Goal: Task Accomplishment & Management: Manage account settings

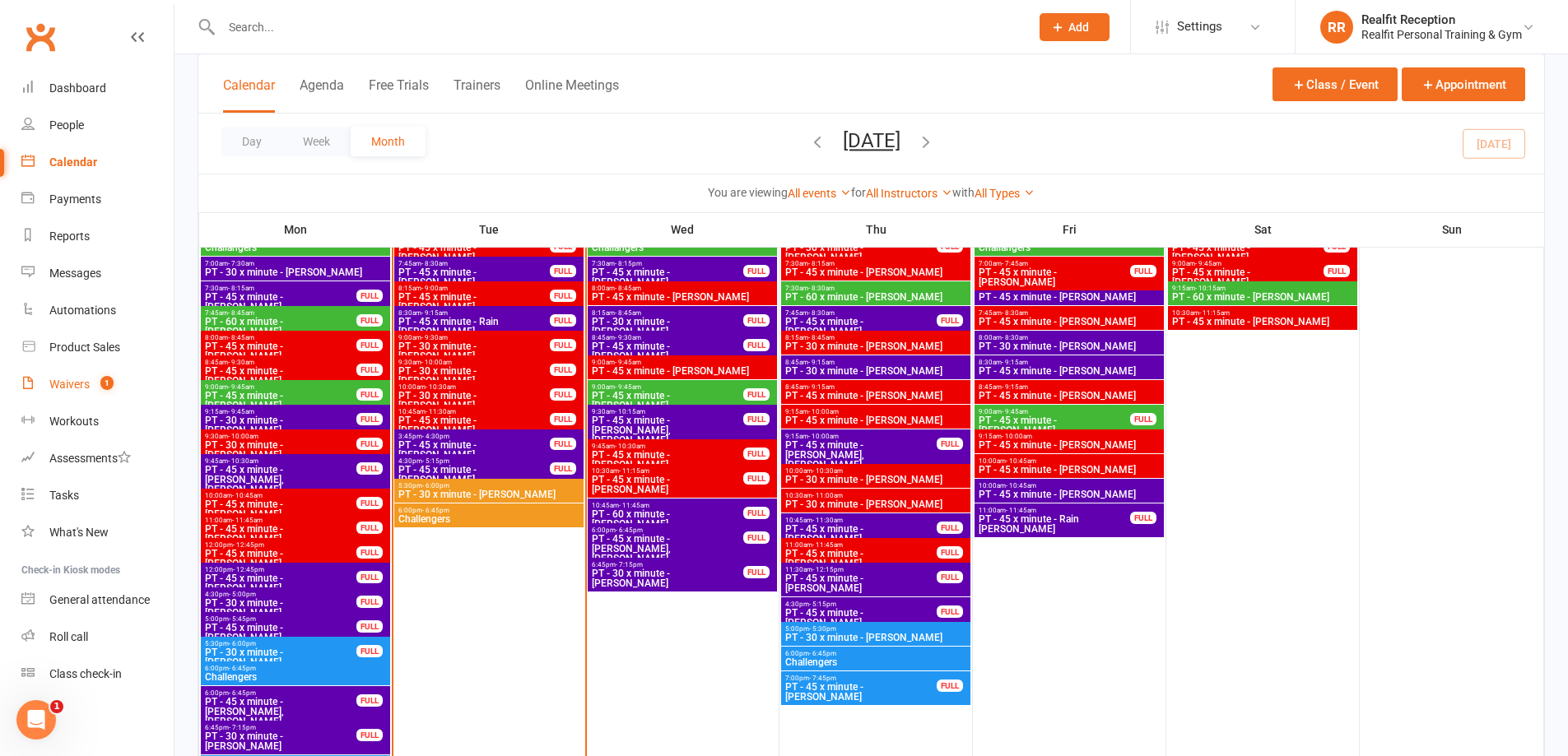
drag, startPoint x: 0, startPoint y: 0, endPoint x: 57, endPoint y: 383, distance: 387.2
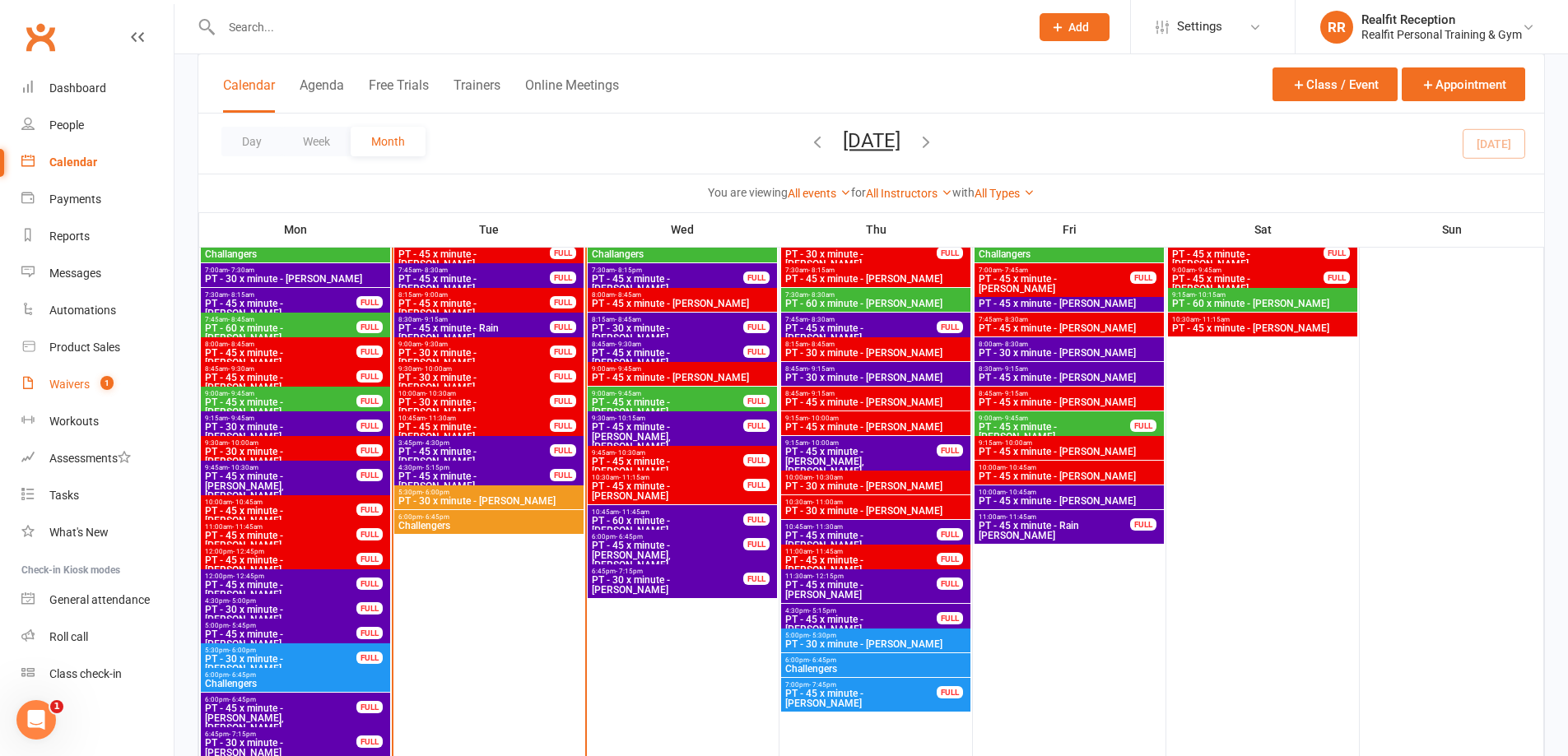
click at [57, 383] on div "Waivers" at bounding box center [69, 384] width 41 height 13
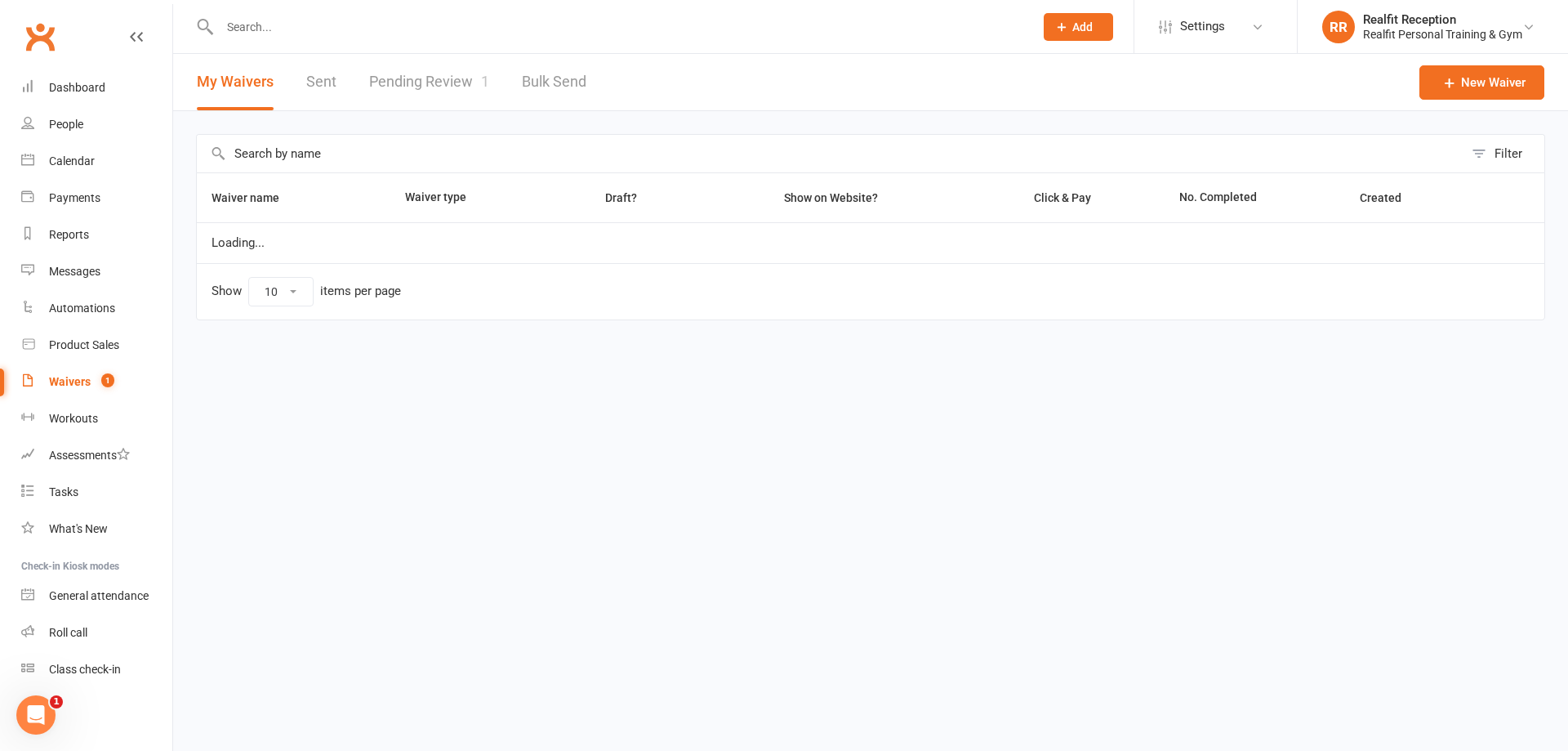
click at [448, 86] on link "Pending Review 1" at bounding box center [429, 82] width 120 height 57
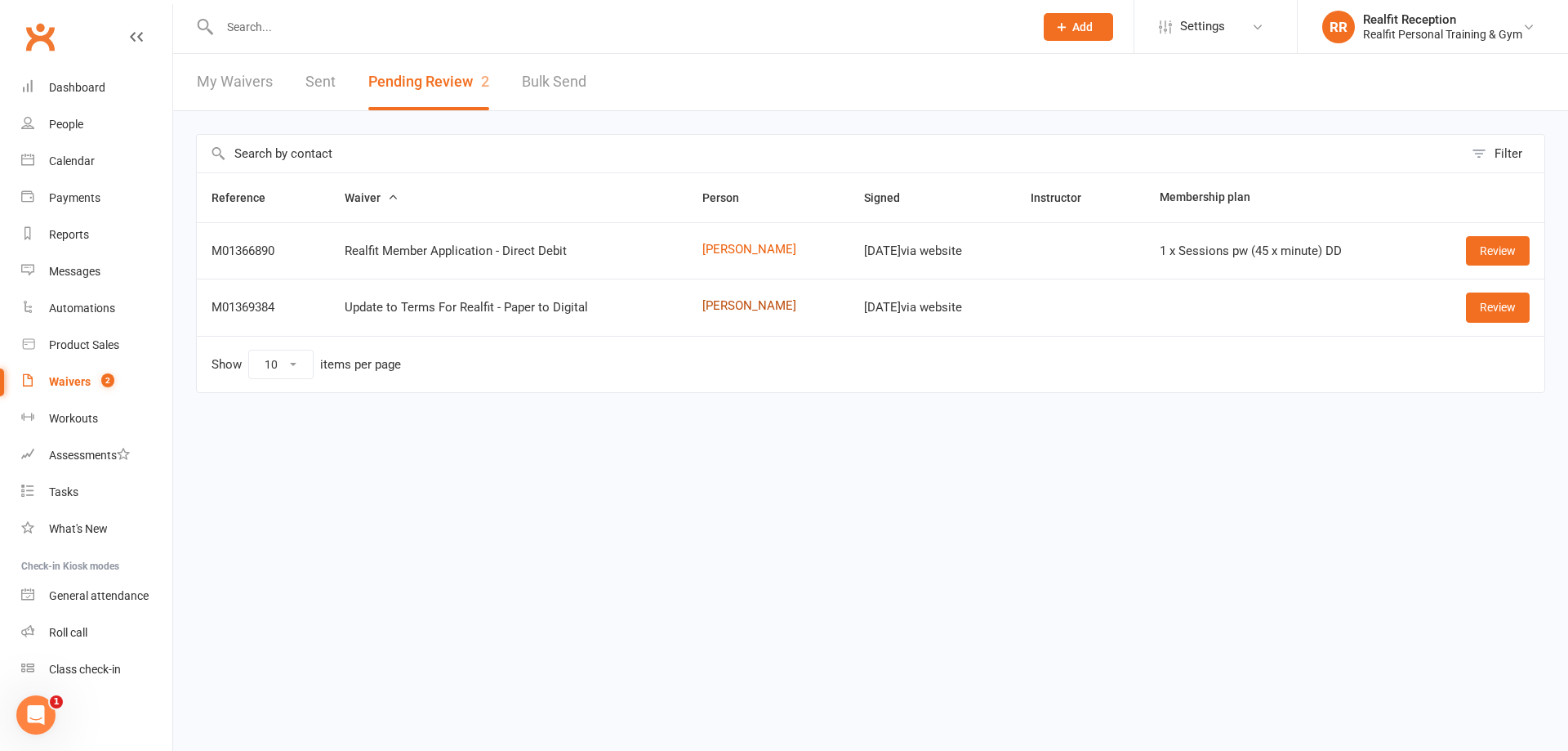
click at [710, 302] on link "[PERSON_NAME]" at bounding box center [769, 306] width 132 height 14
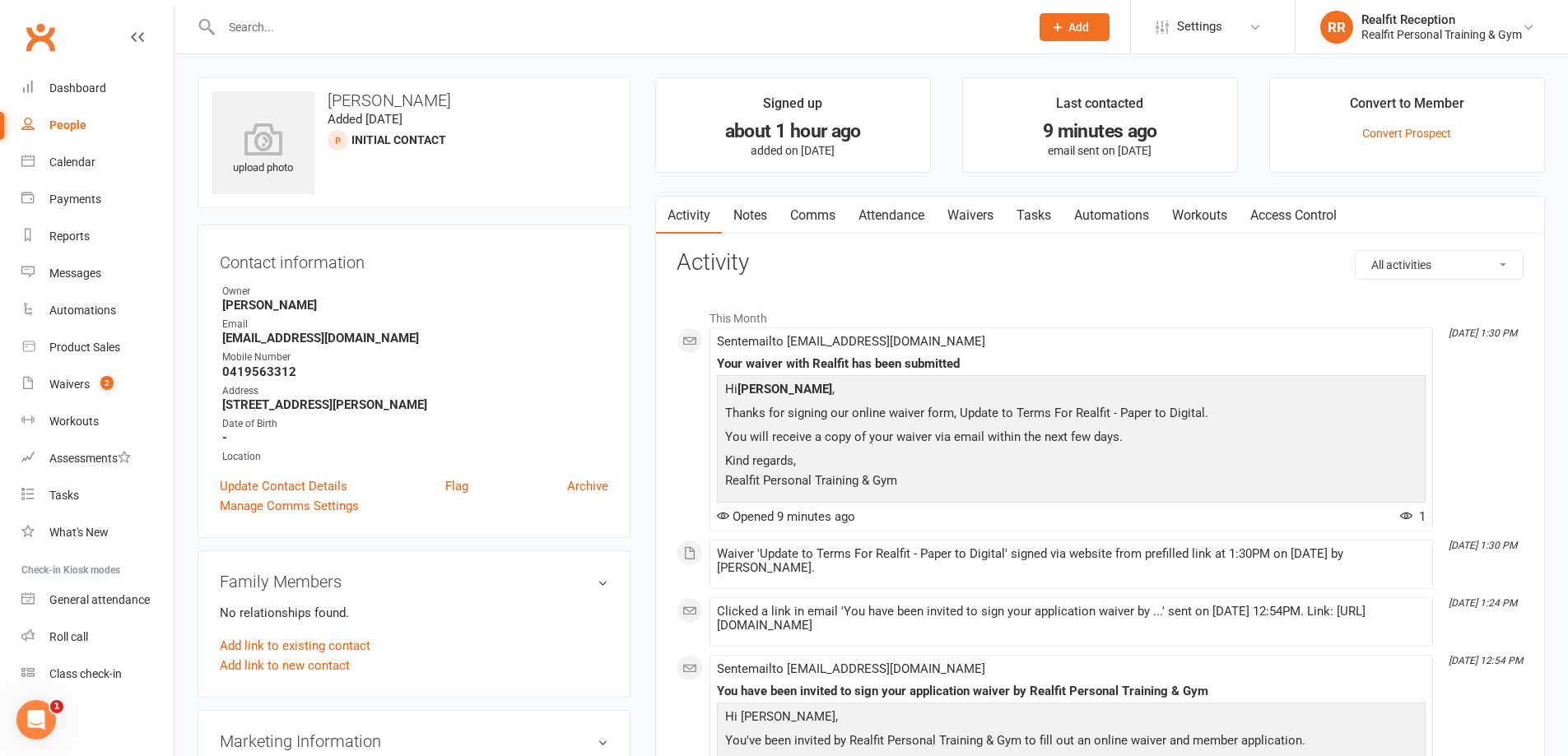
click at [975, 210] on link "Waivers" at bounding box center [971, 216] width 69 height 38
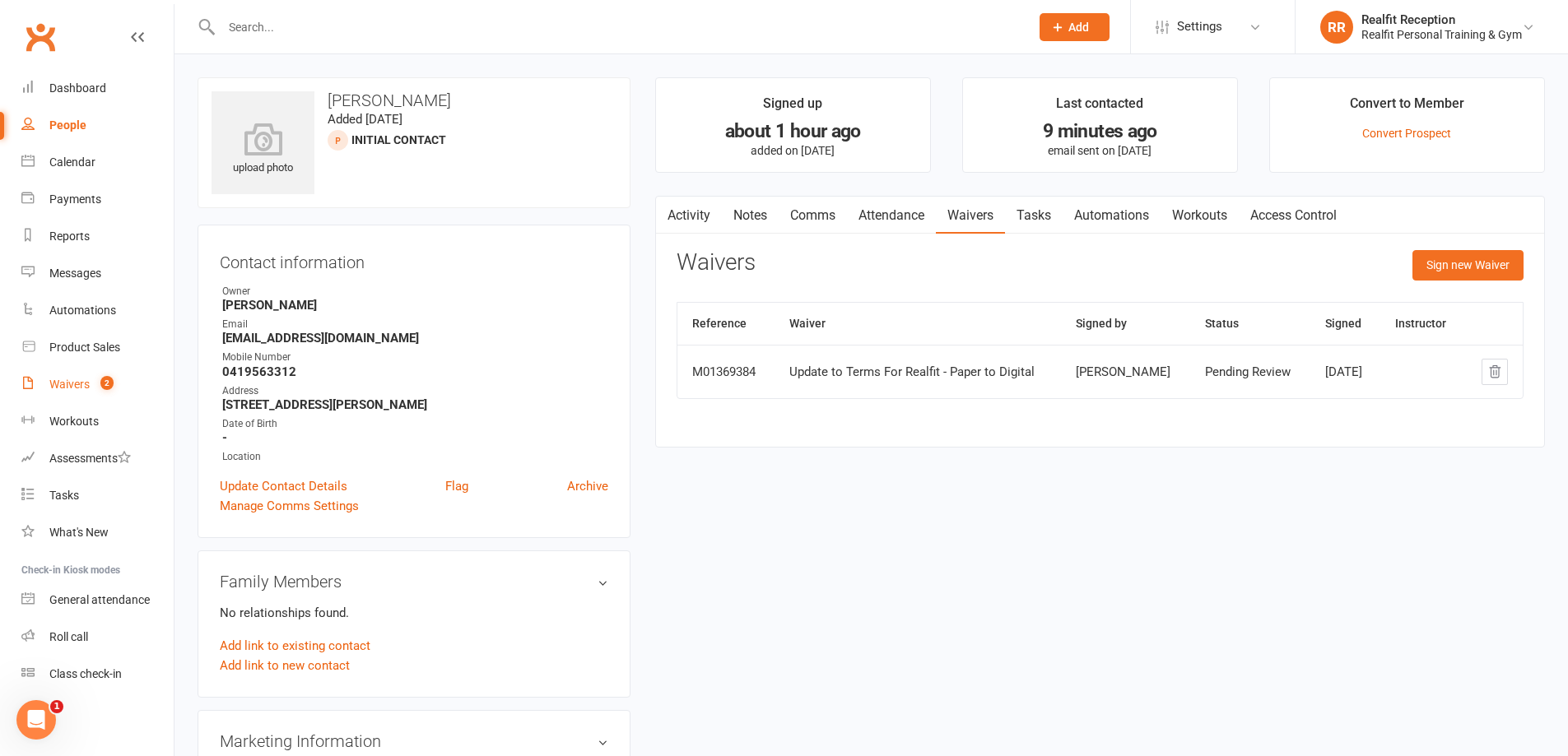
click at [79, 384] on div "Waivers" at bounding box center [69, 384] width 41 height 13
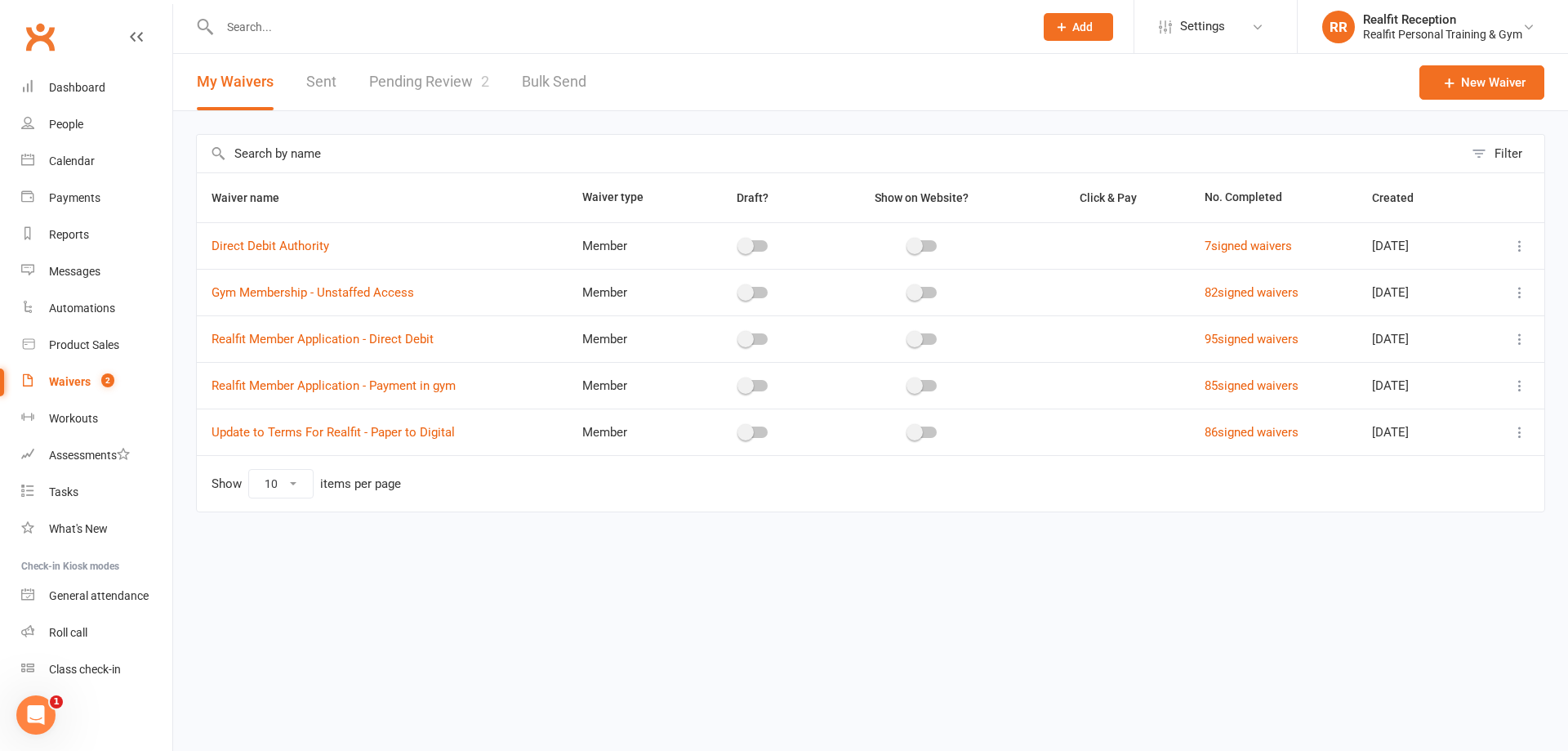
click at [422, 86] on link "Pending Review 2" at bounding box center [429, 82] width 120 height 57
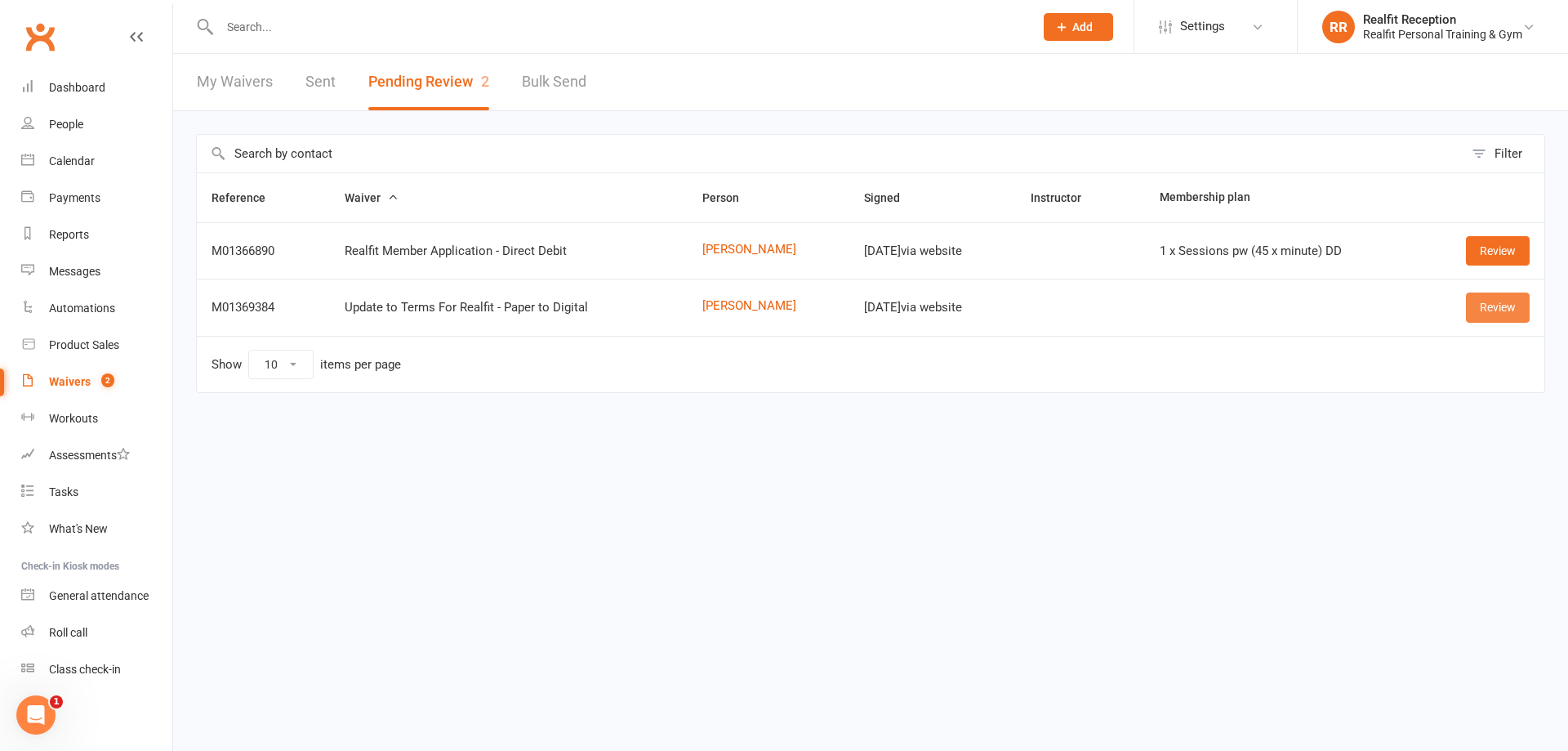
click at [1489, 311] on link "Review" at bounding box center [1498, 307] width 63 height 29
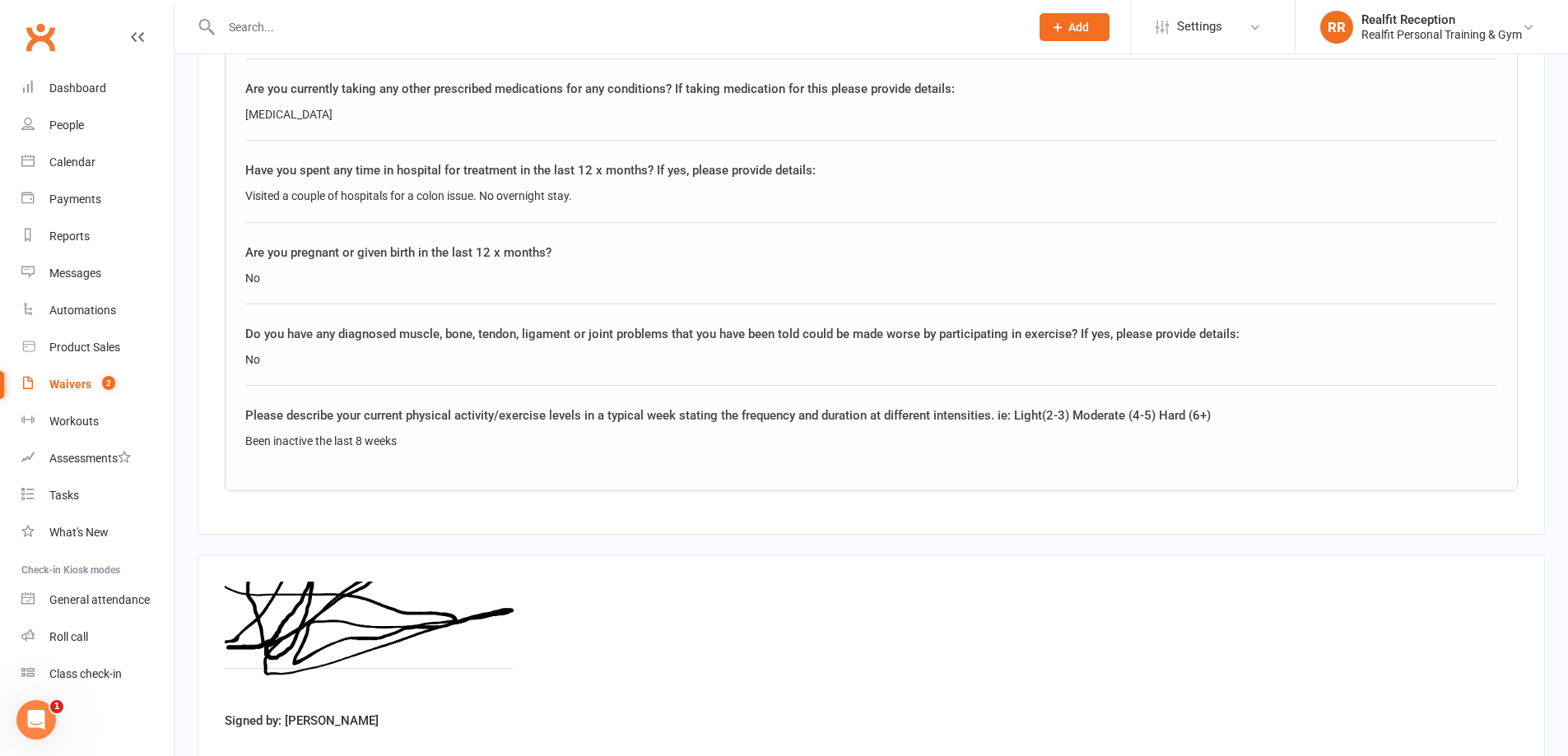
scroll to position [2496, 0]
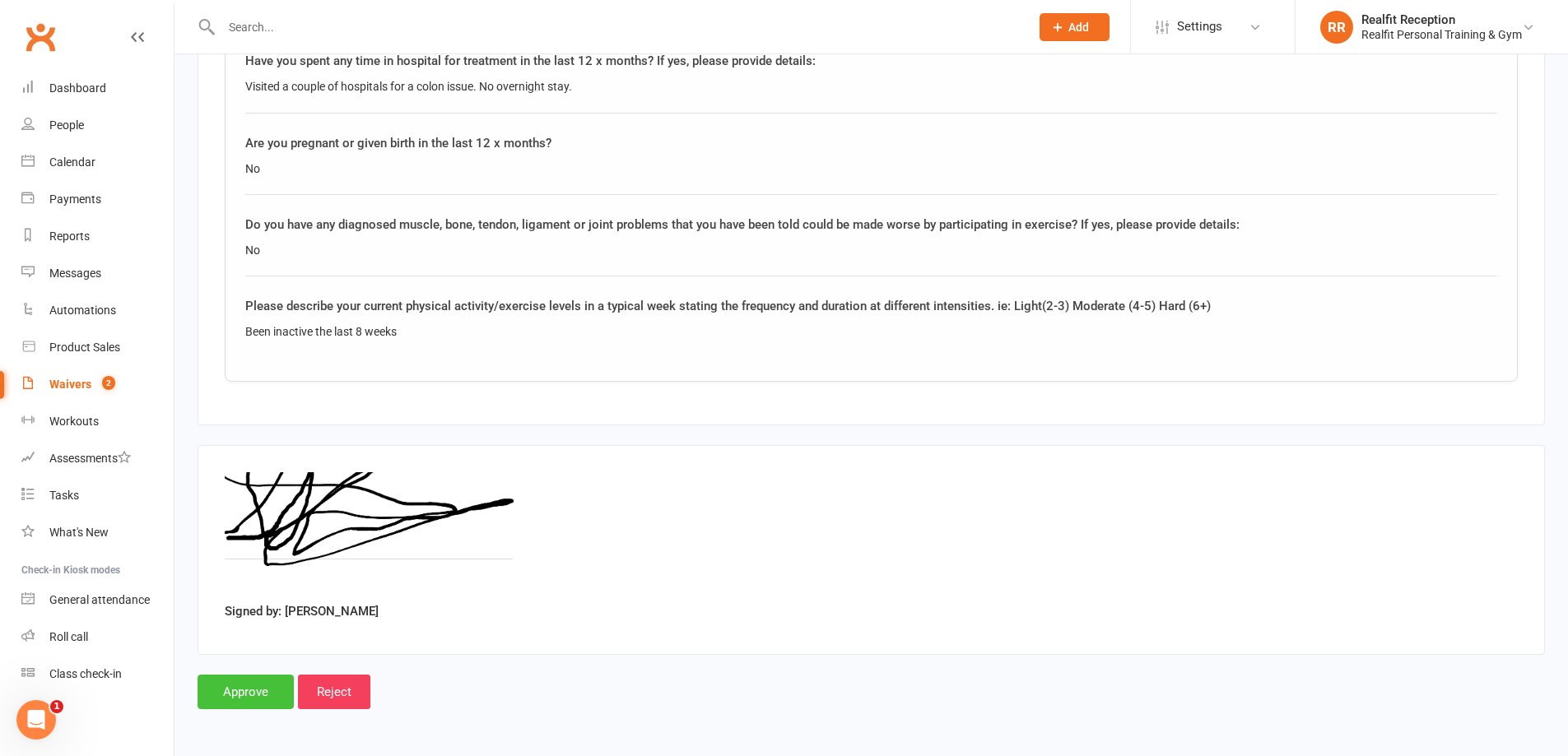
click at [239, 690] on input "Approve" at bounding box center [246, 692] width 97 height 35
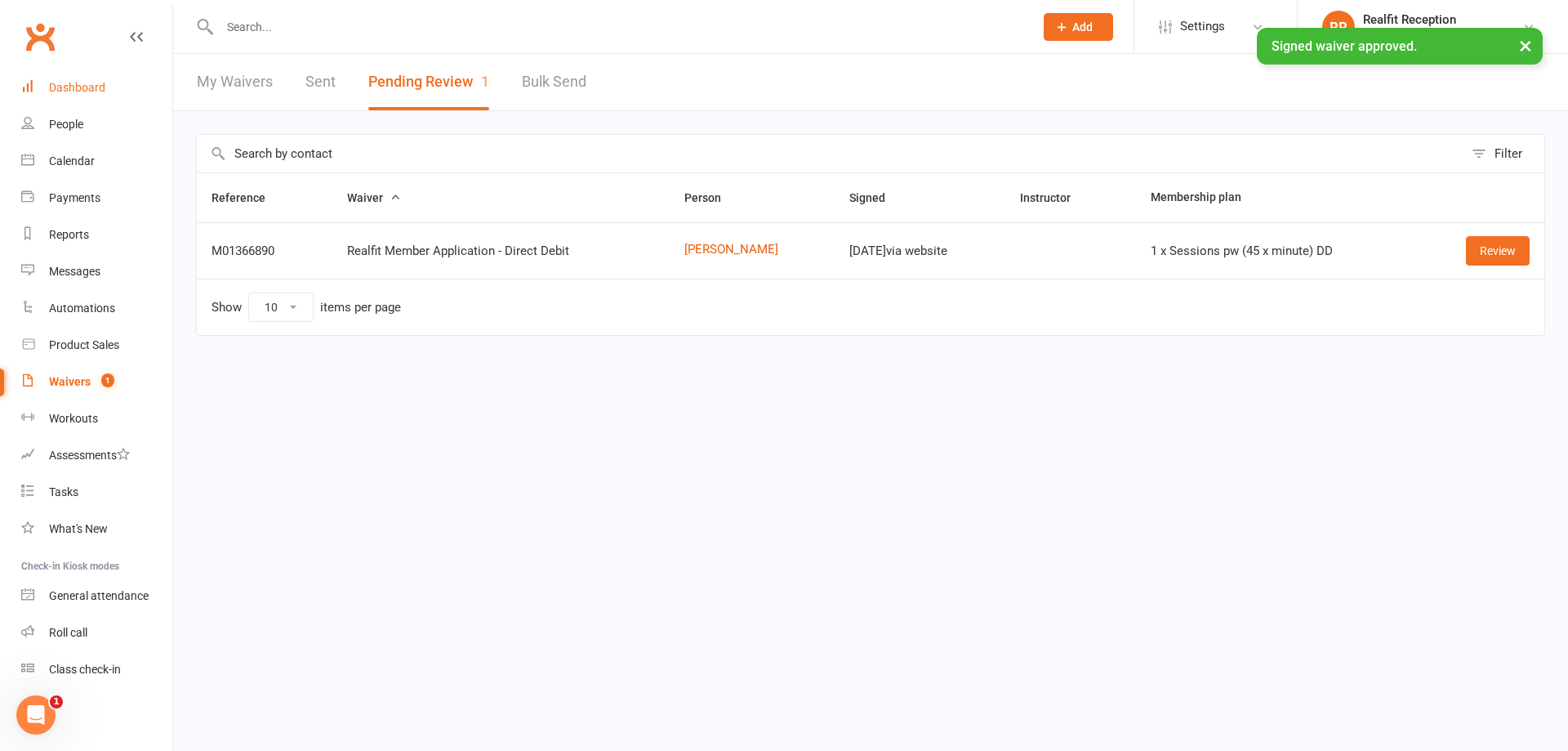
click at [57, 85] on div "Dashboard" at bounding box center [77, 87] width 57 height 13
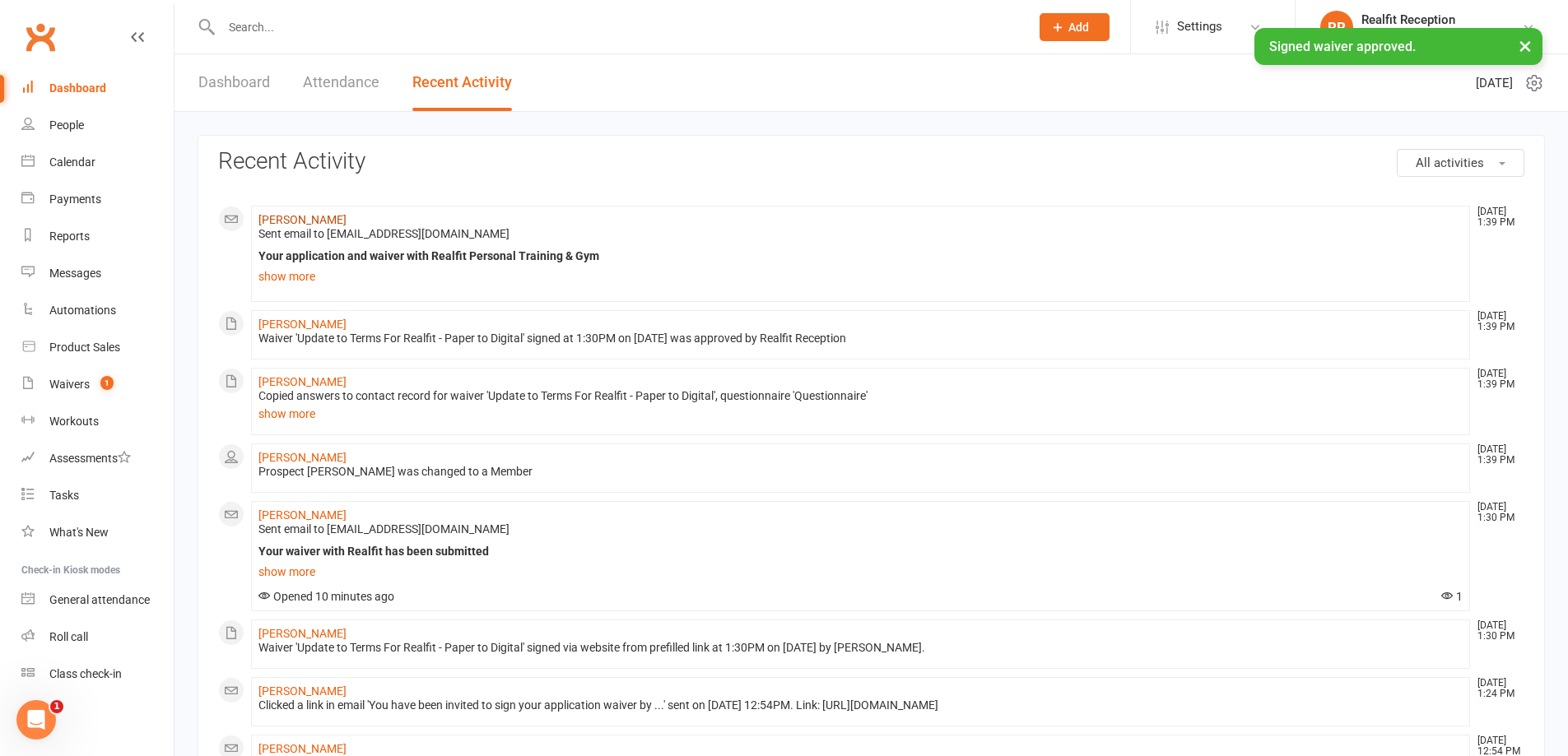
click at [290, 220] on link "[PERSON_NAME]" at bounding box center [302, 219] width 88 height 13
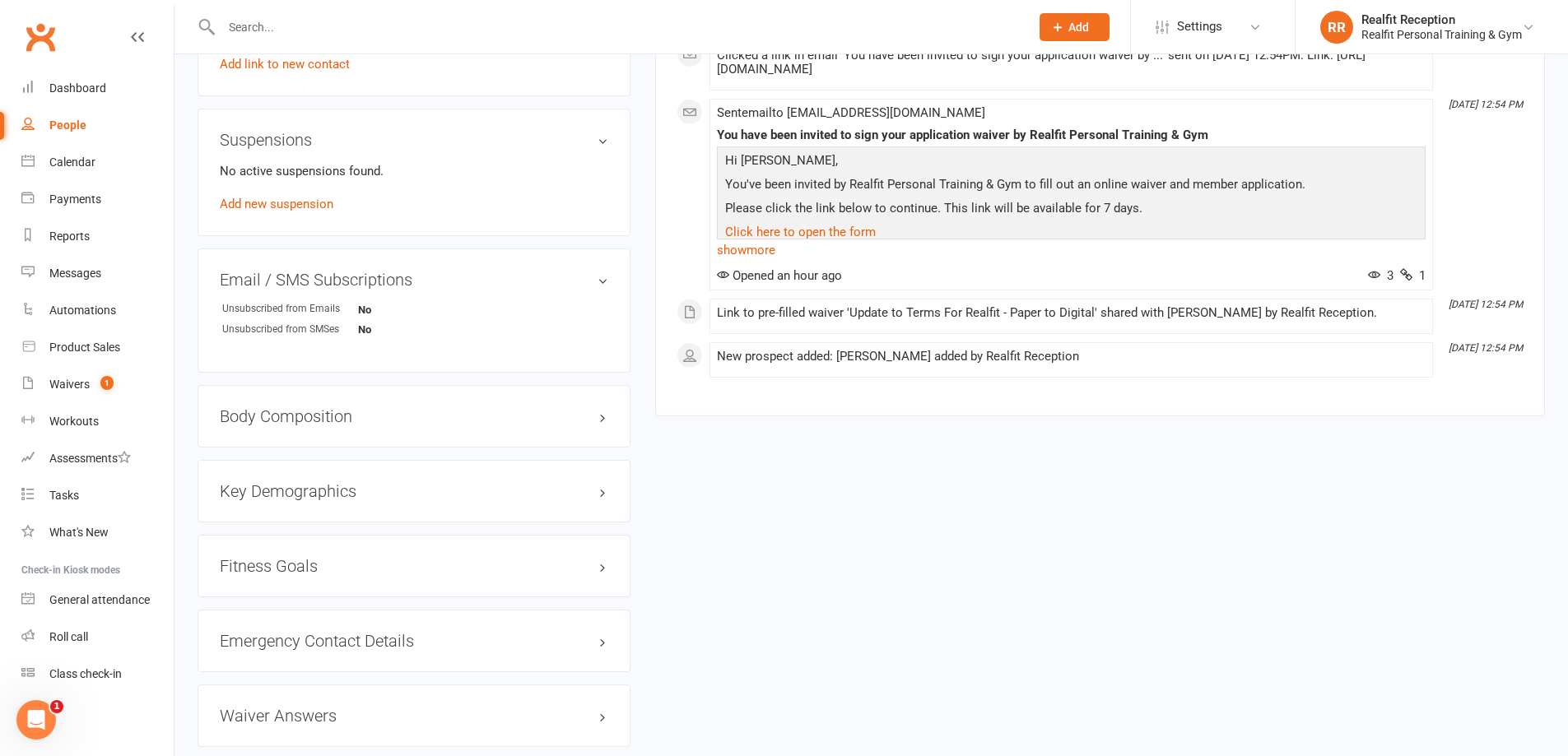
scroll to position [658, 0]
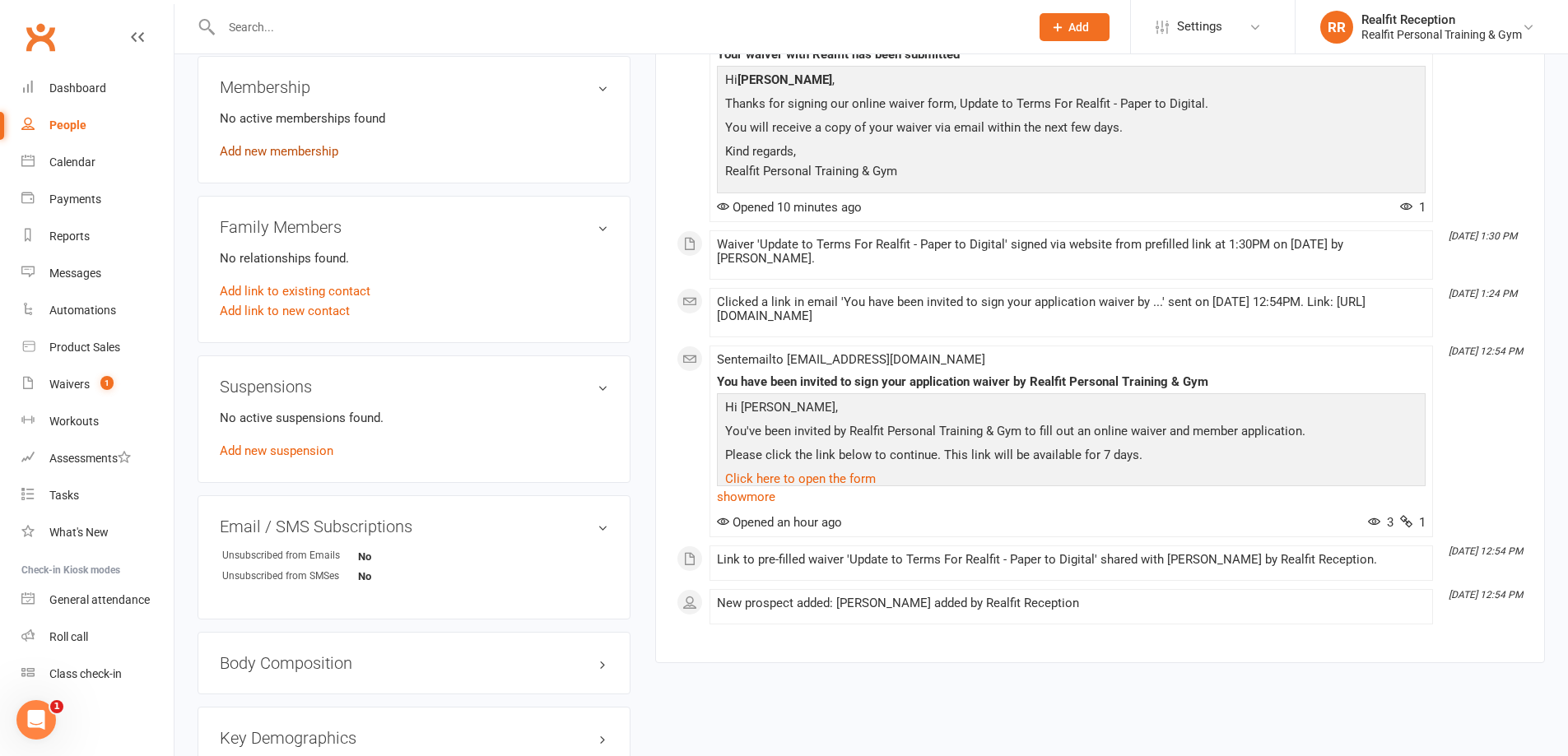
click at [288, 147] on link "Add new membership" at bounding box center [279, 151] width 118 height 15
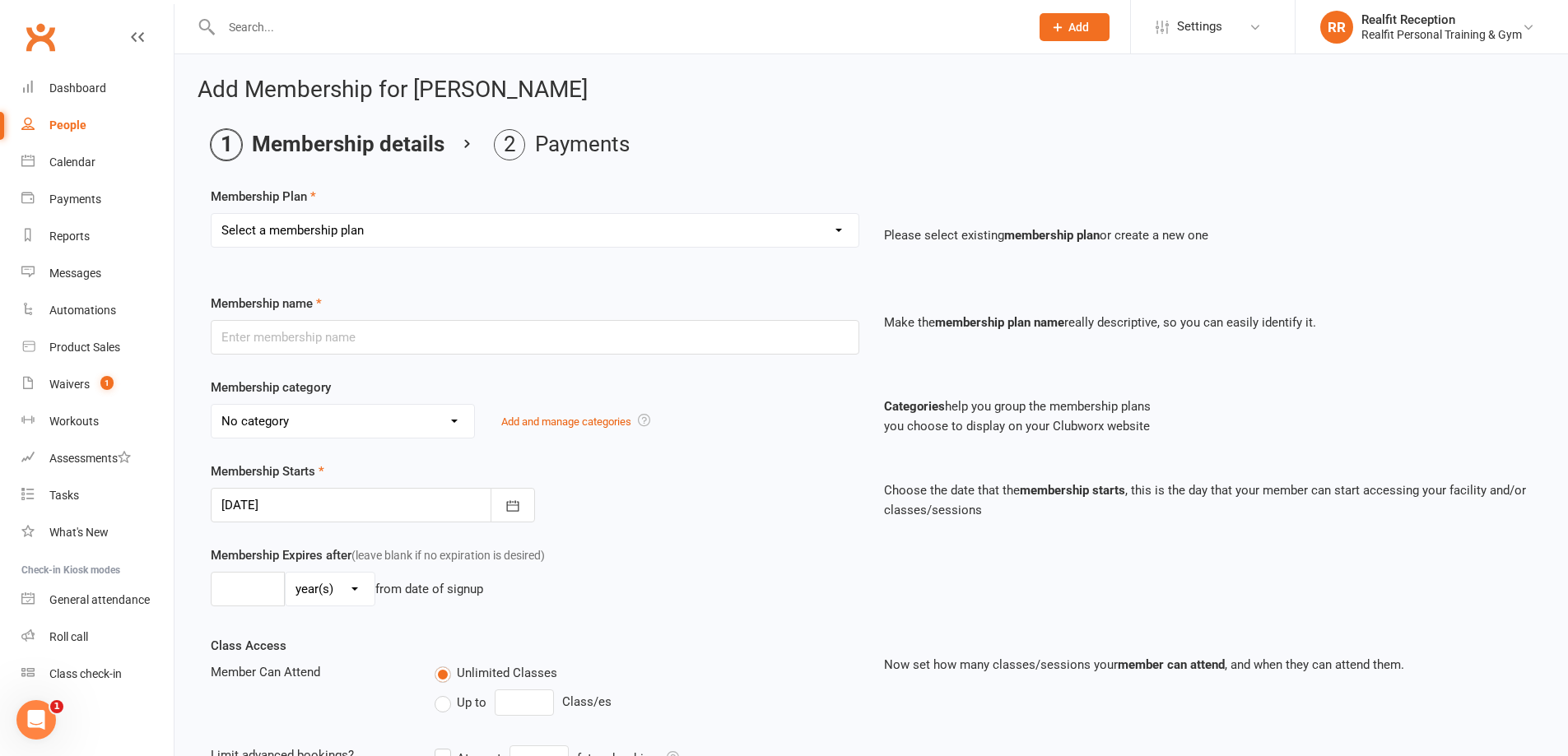
click at [366, 218] on select "Select a membership plan Create new Membership Plan Semi Private - 3 x Sessions…" at bounding box center [534, 230] width 647 height 33
click at [1060, 91] on h2 "Add Membership for [PERSON_NAME]" at bounding box center [871, 91] width 1348 height 26
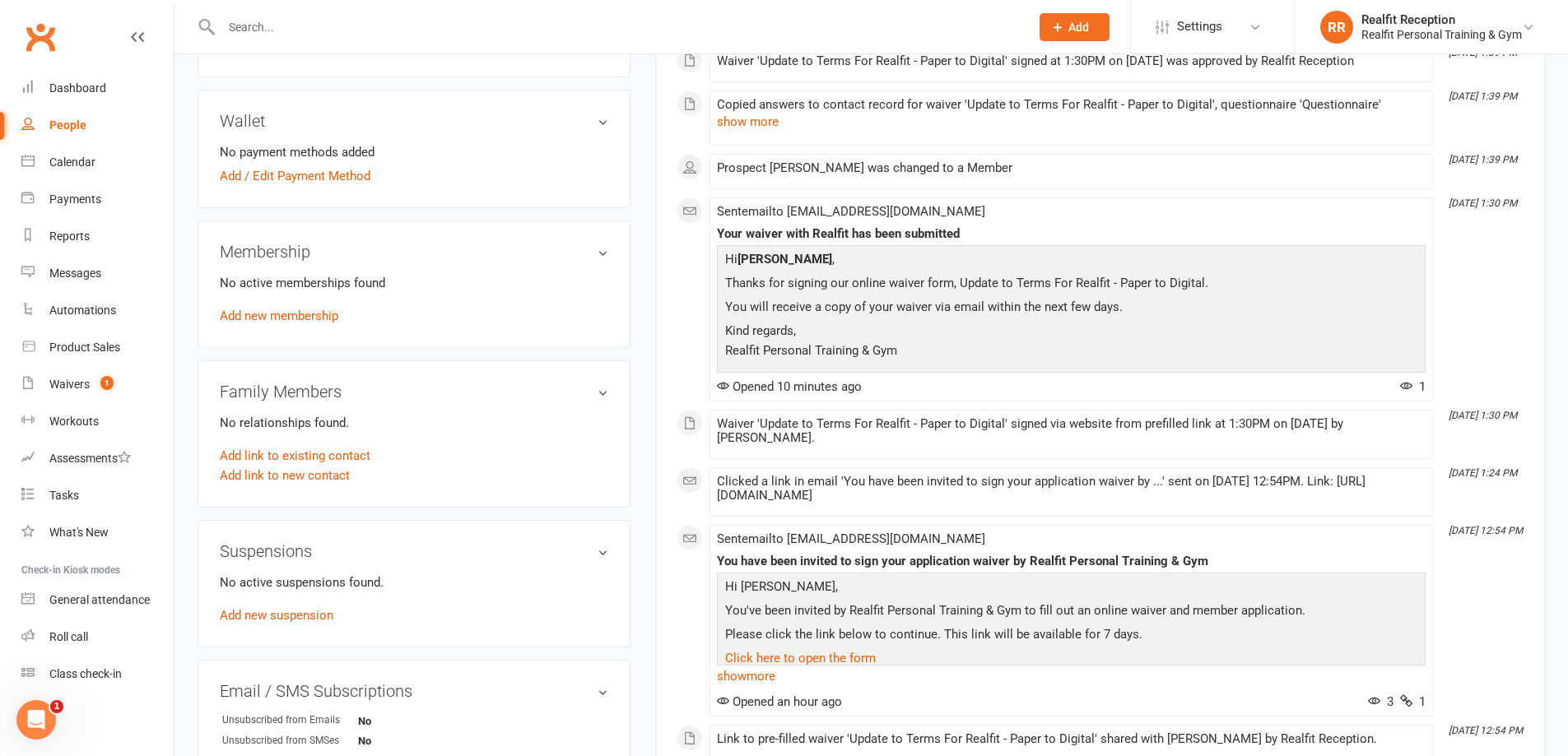
scroll to position [82, 0]
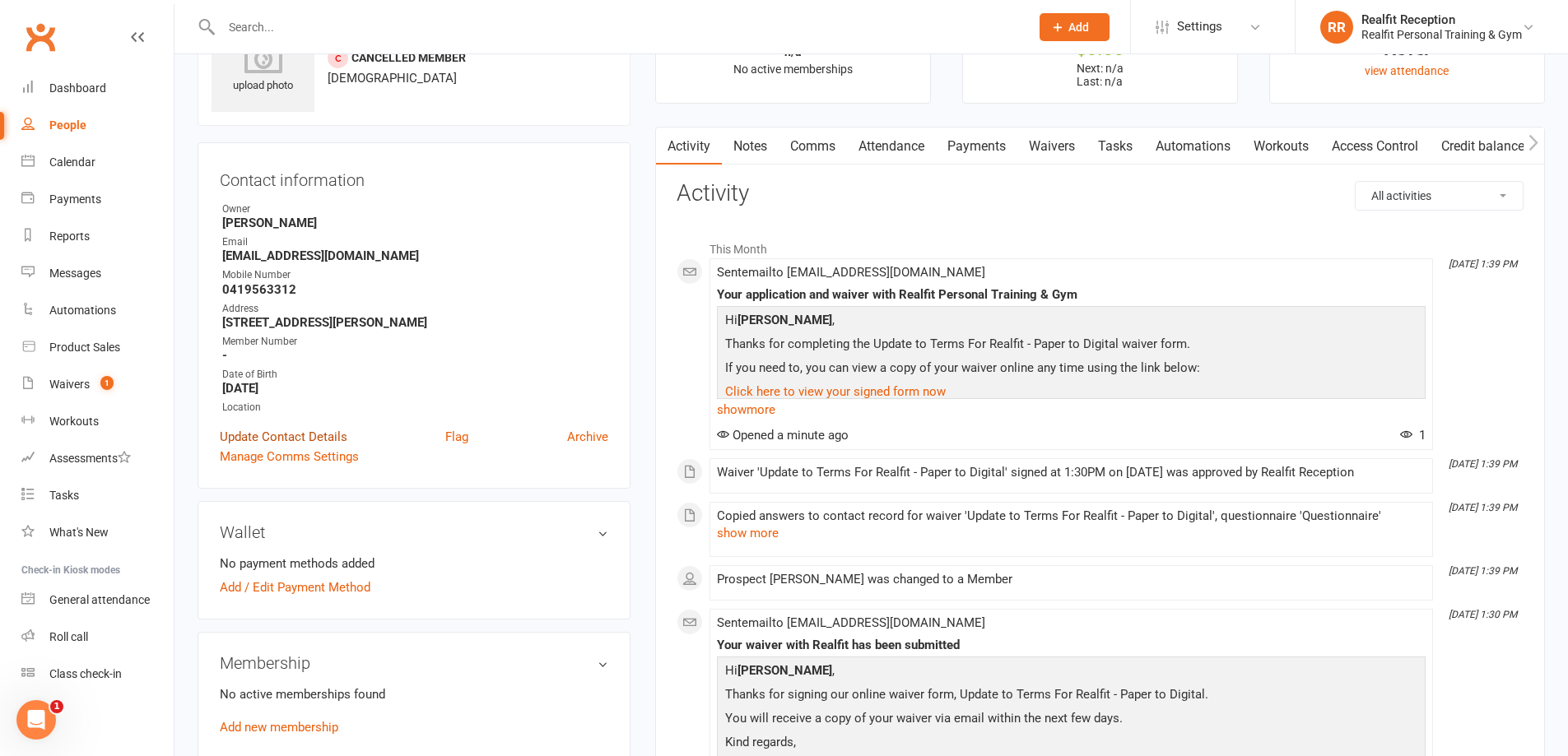
click at [310, 437] on link "Update Contact Details" at bounding box center [284, 437] width 128 height 20
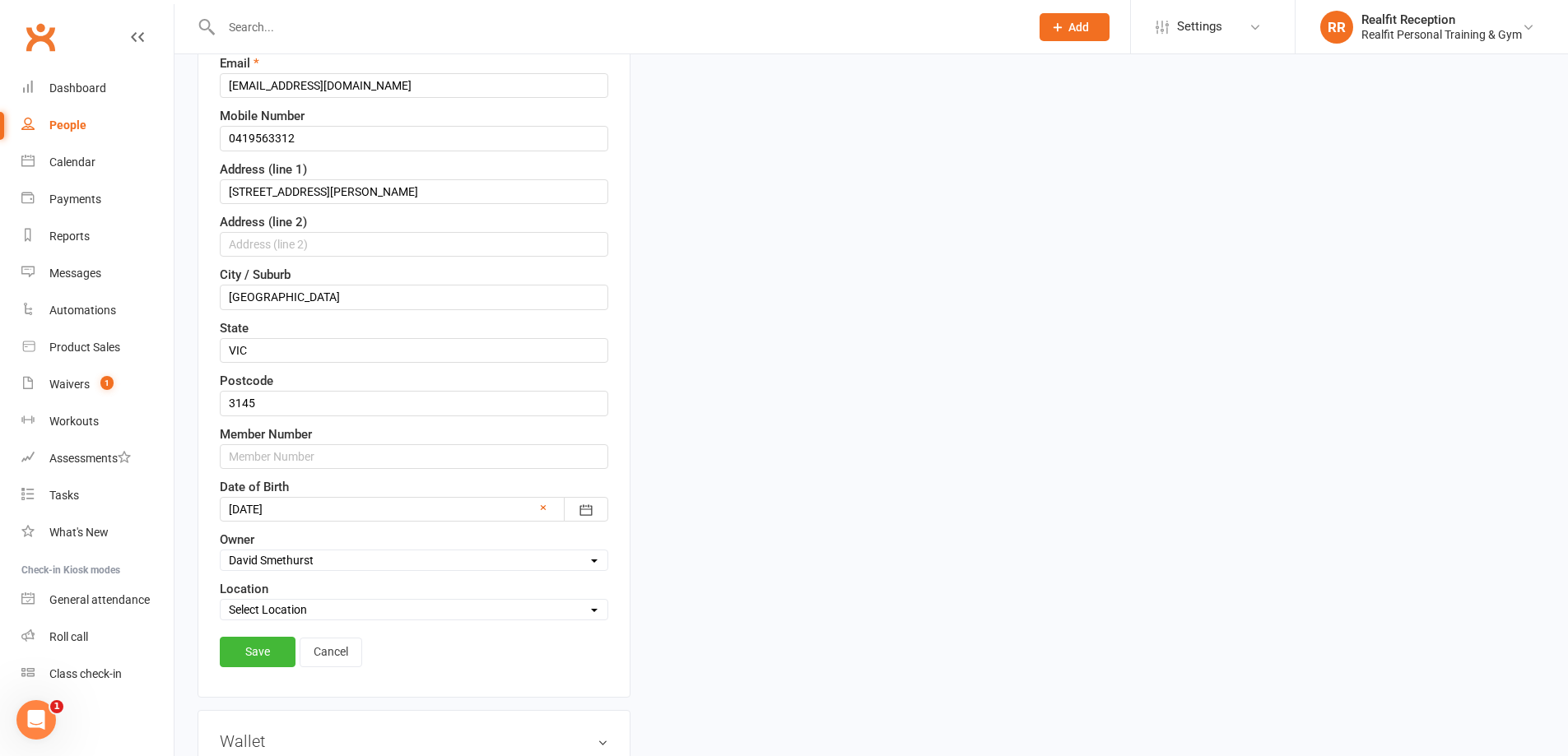
scroll to position [818, 0]
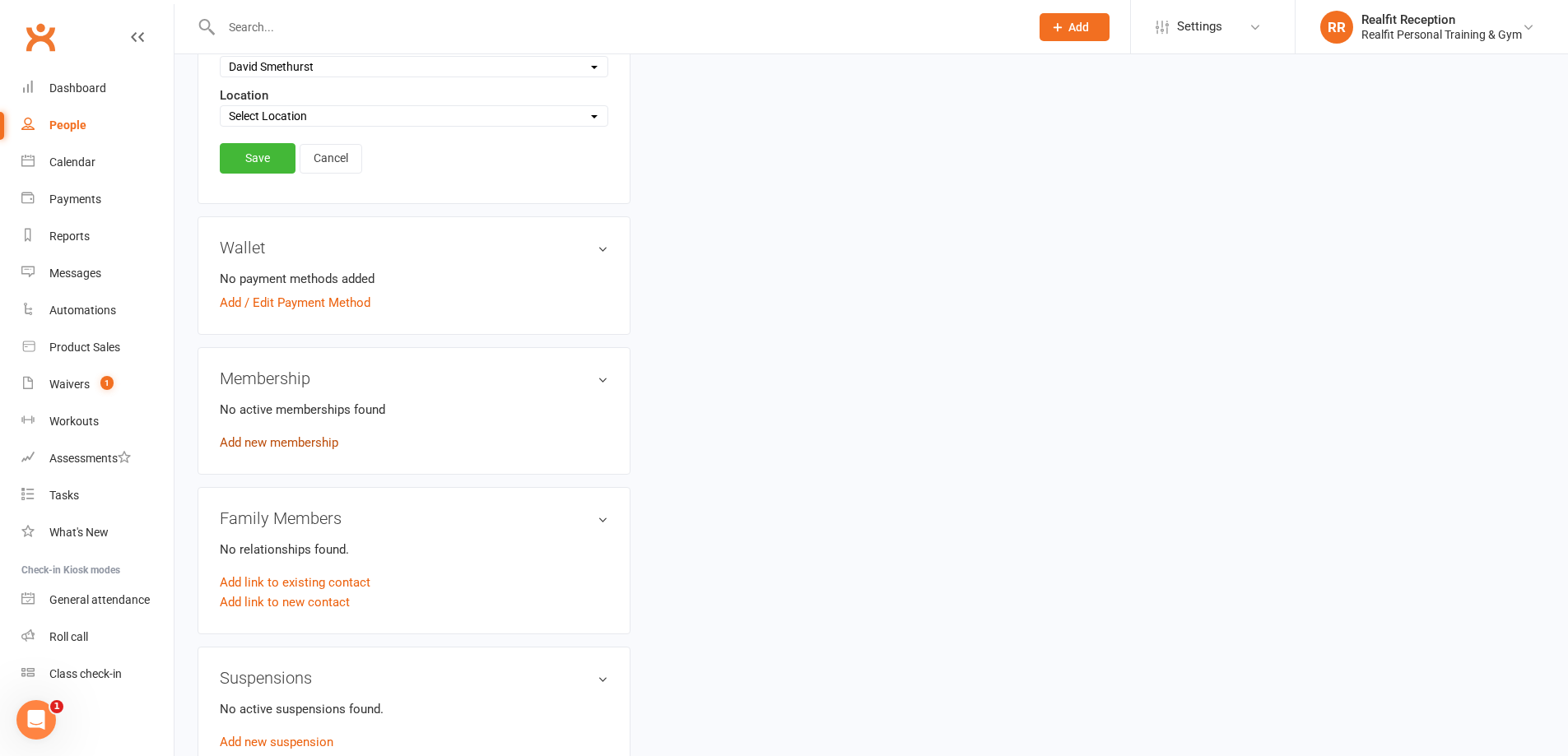
click at [331, 440] on link "Add new membership" at bounding box center [279, 442] width 118 height 15
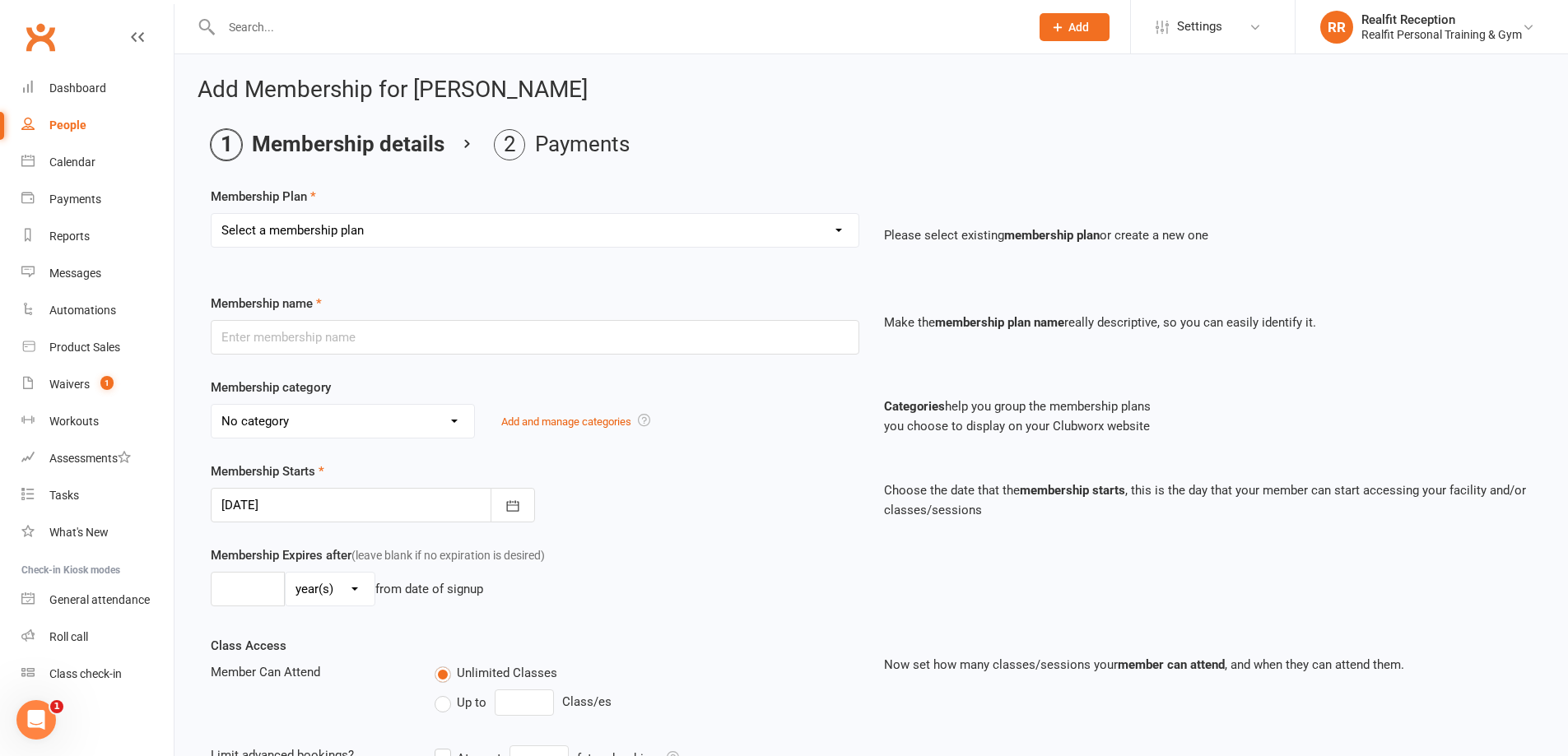
click at [359, 230] on select "Select a membership plan Create new Membership Plan Semi Private - 3 x Sessions…" at bounding box center [534, 230] width 647 height 33
select select "26"
click at [212, 214] on select "Select a membership plan Create new Membership Plan Semi Private - 3 x Sessions…" at bounding box center [534, 230] width 647 height 33
type input "Casual Gym Pass - 1 x Day Pass"
select select "2"
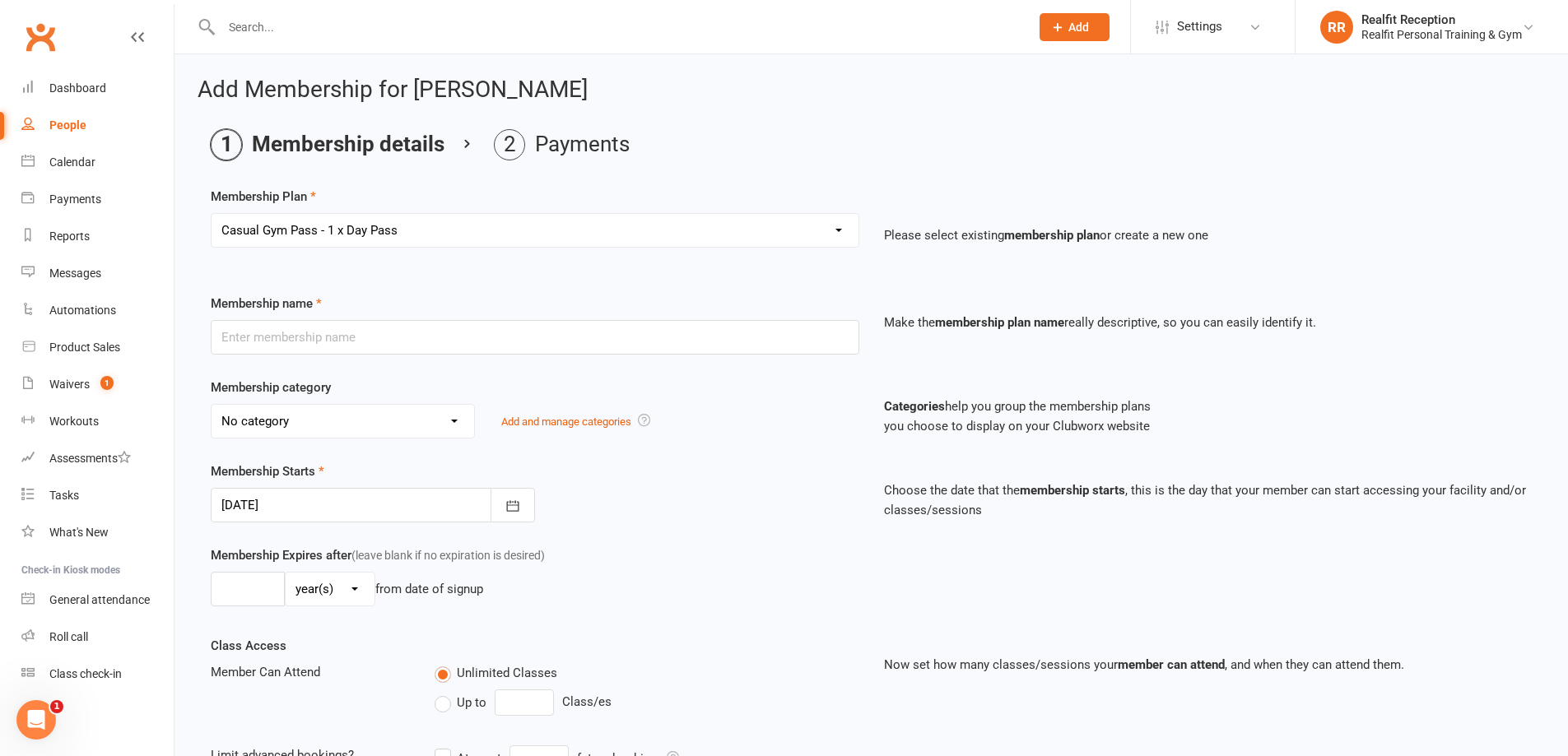
type input "1"
select select "0"
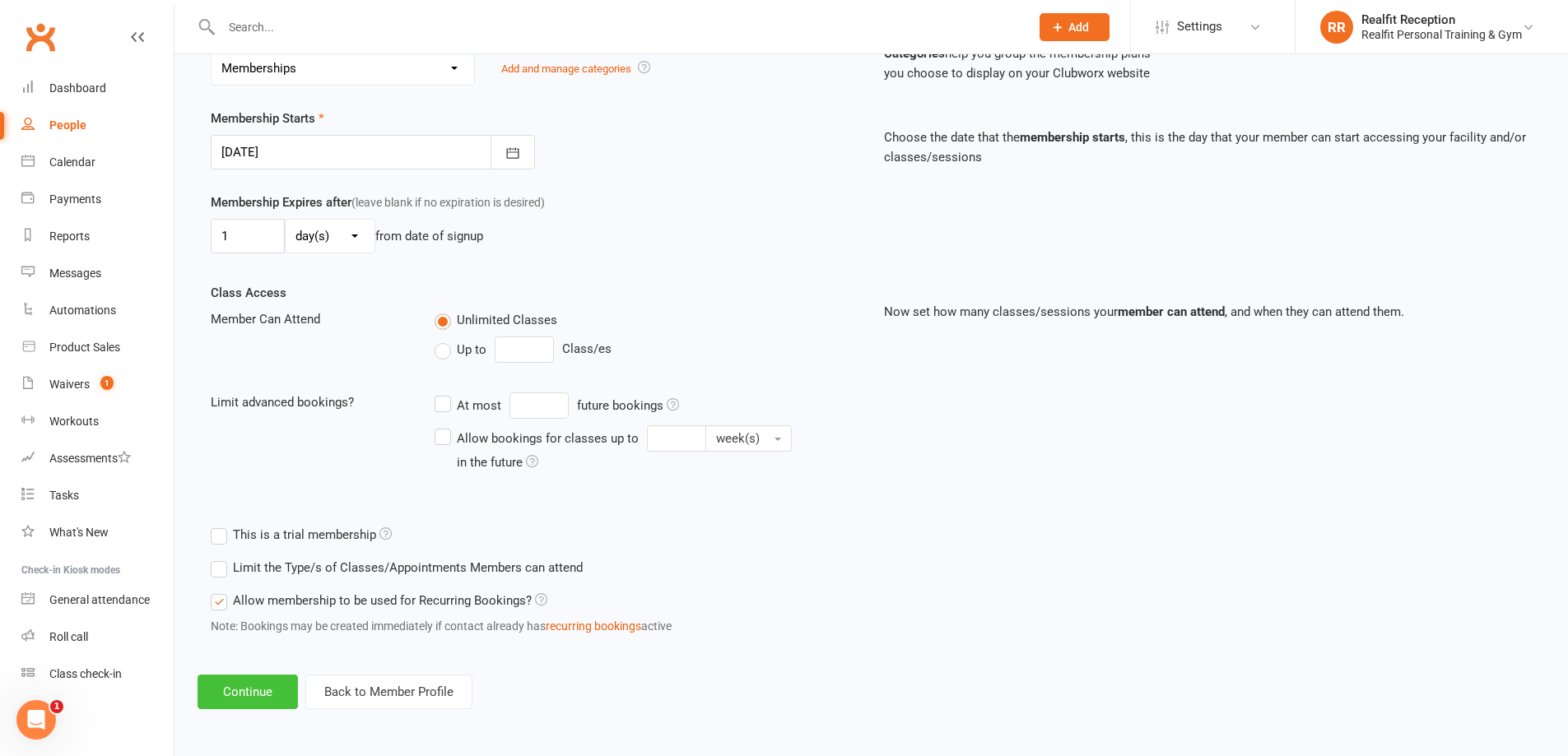
click at [247, 698] on button "Continue" at bounding box center [248, 692] width 100 height 35
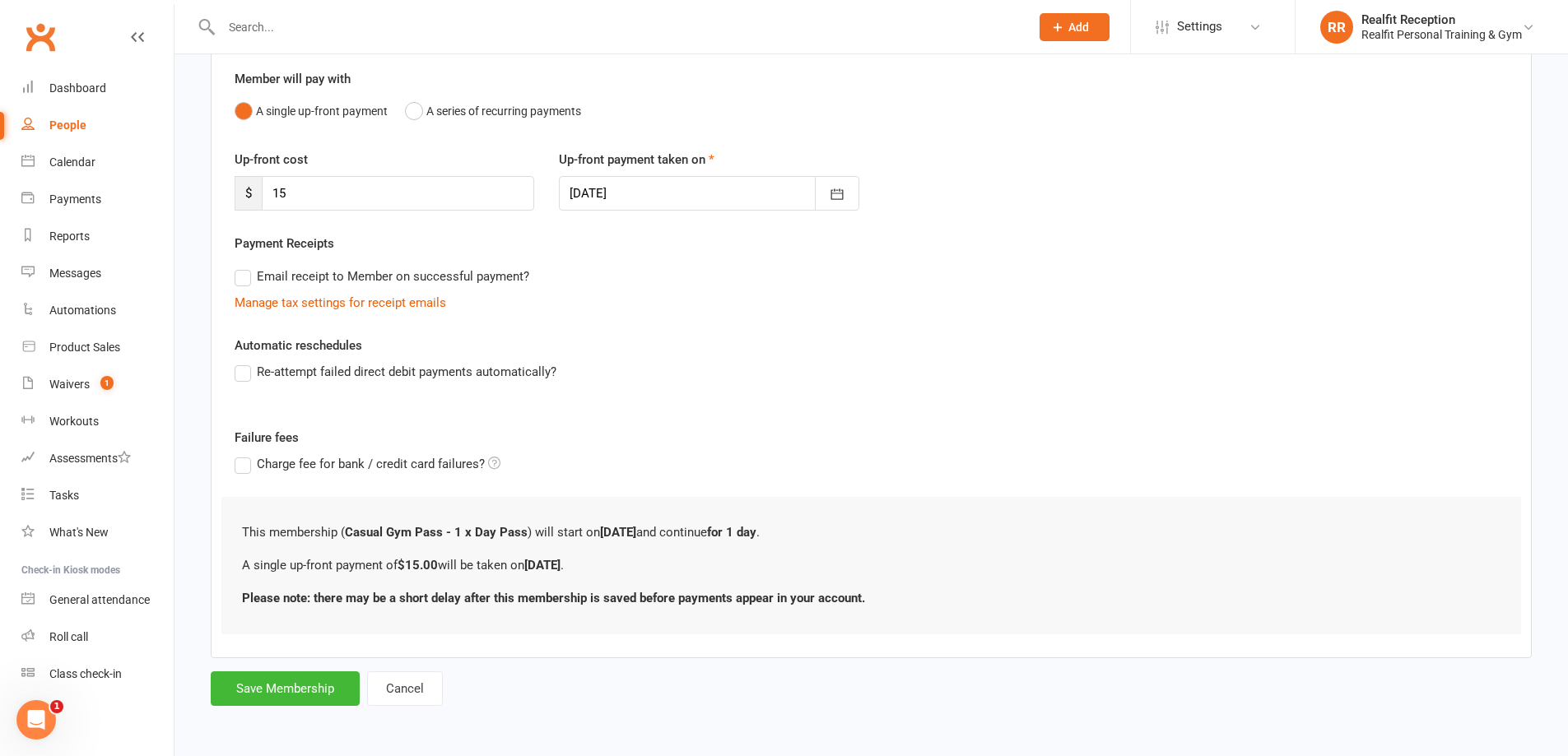
scroll to position [0, 0]
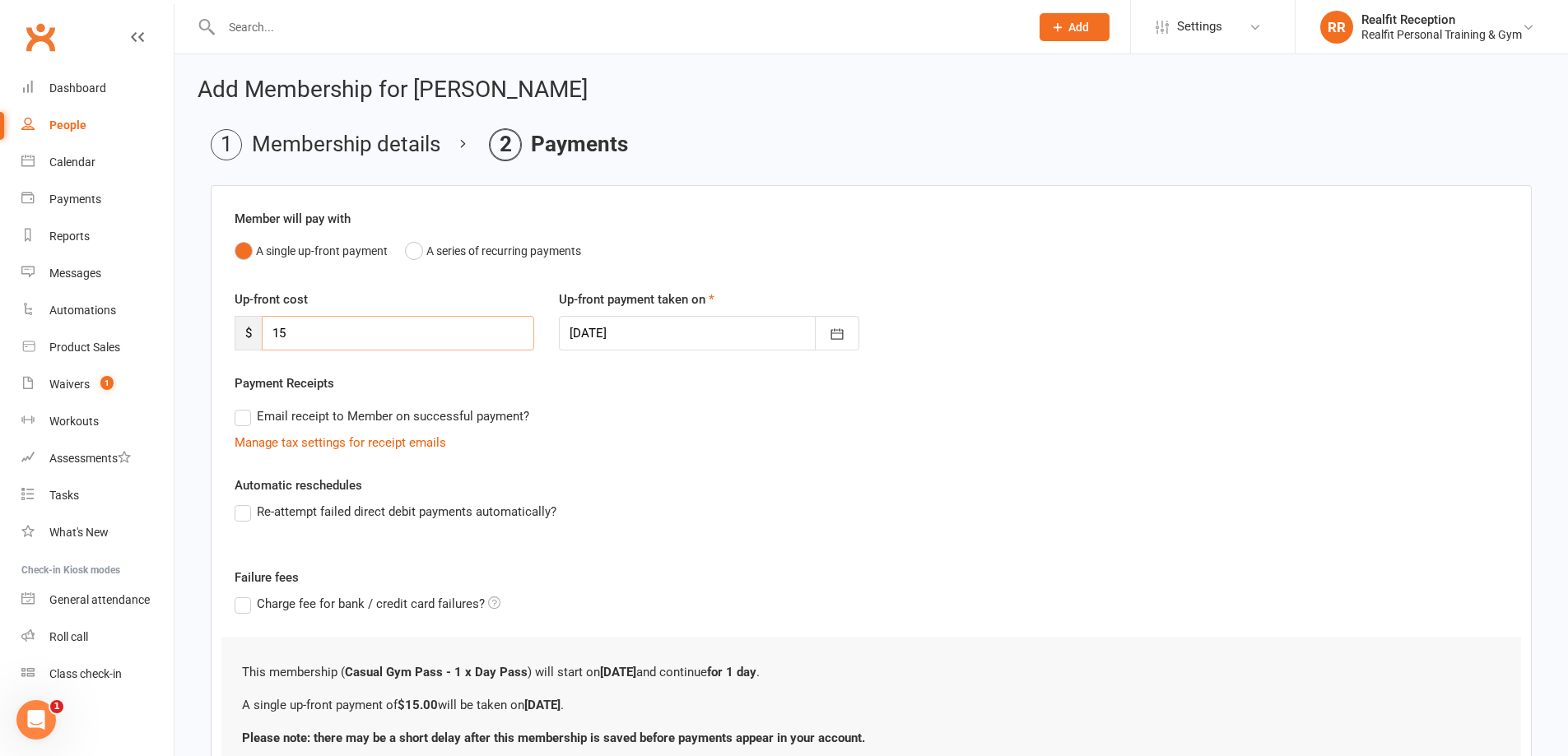
drag, startPoint x: 300, startPoint y: 335, endPoint x: 250, endPoint y: 327, distance: 50.6
click at [250, 327] on div "$ 15" at bounding box center [384, 333] width 300 height 35
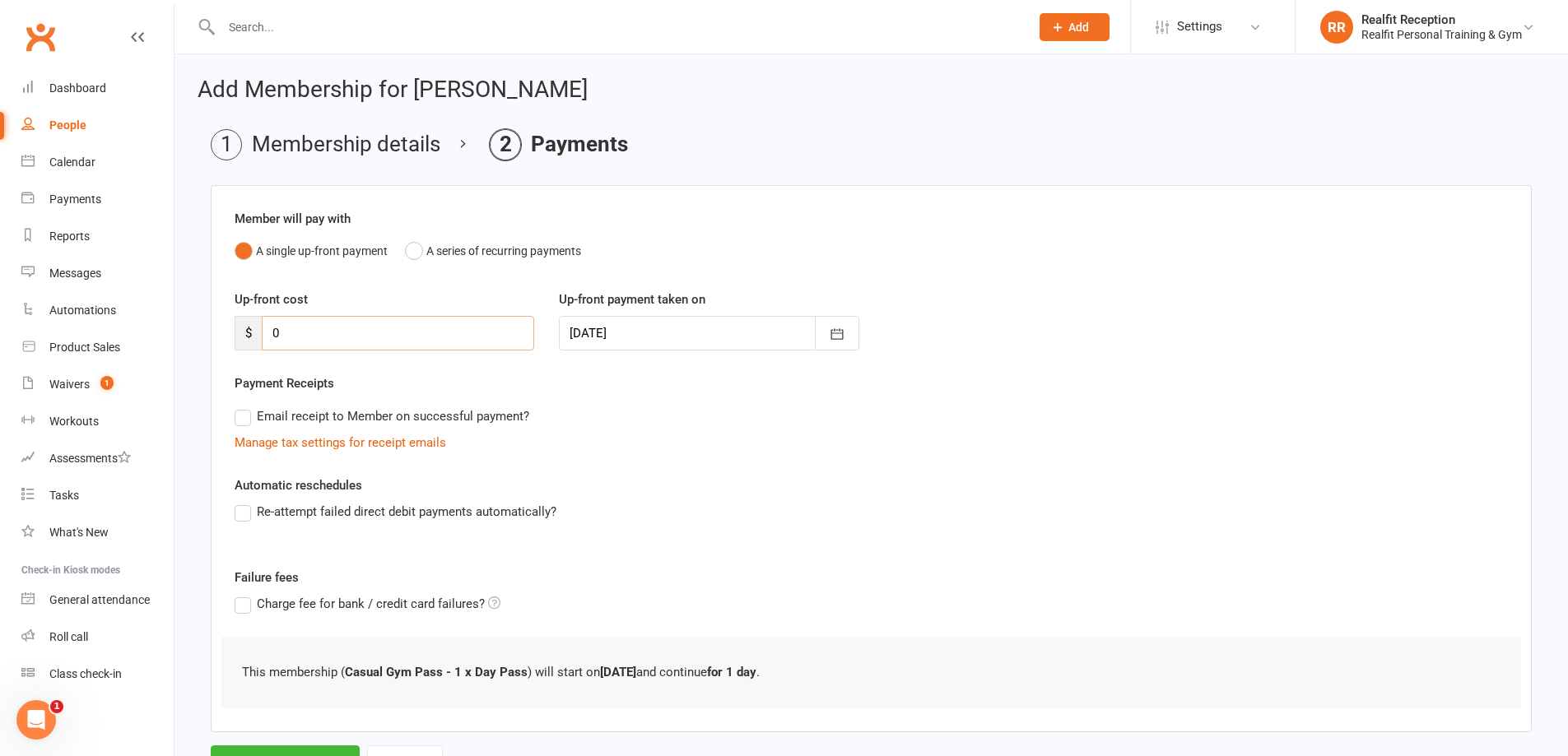
scroll to position [74, 0]
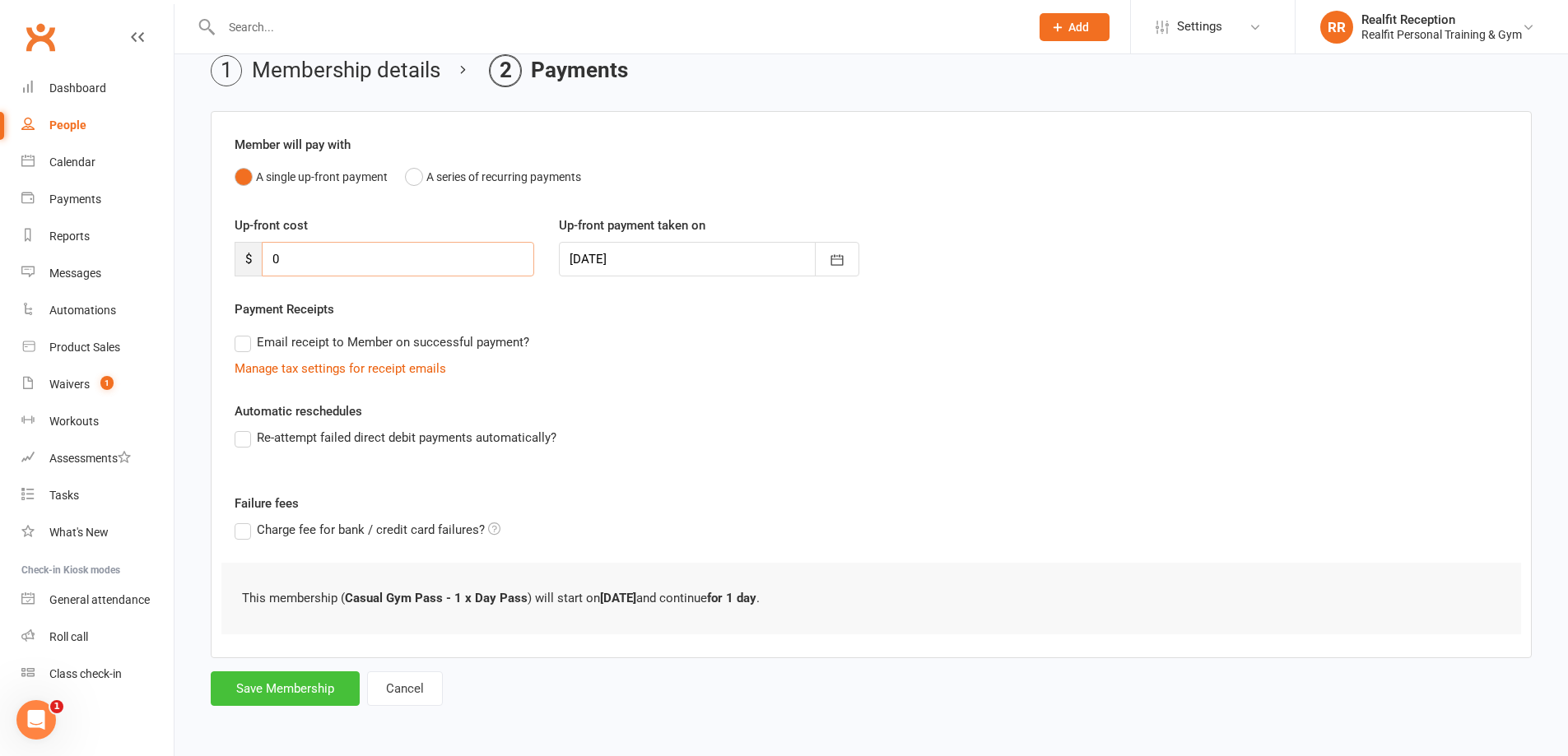
type input "0"
click at [302, 691] on button "Save Membership" at bounding box center [285, 689] width 149 height 35
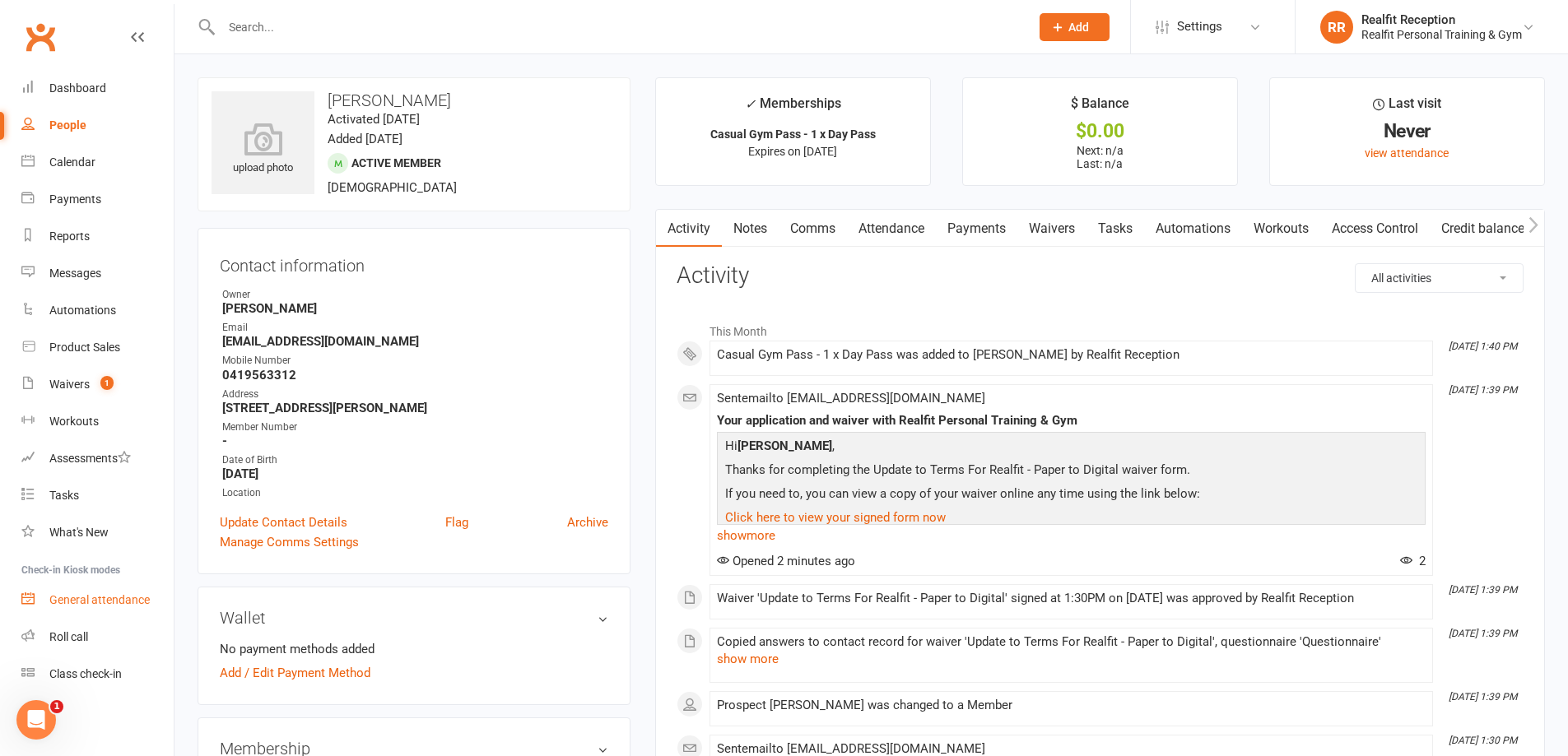
click at [82, 604] on div "General attendance" at bounding box center [99, 599] width 100 height 13
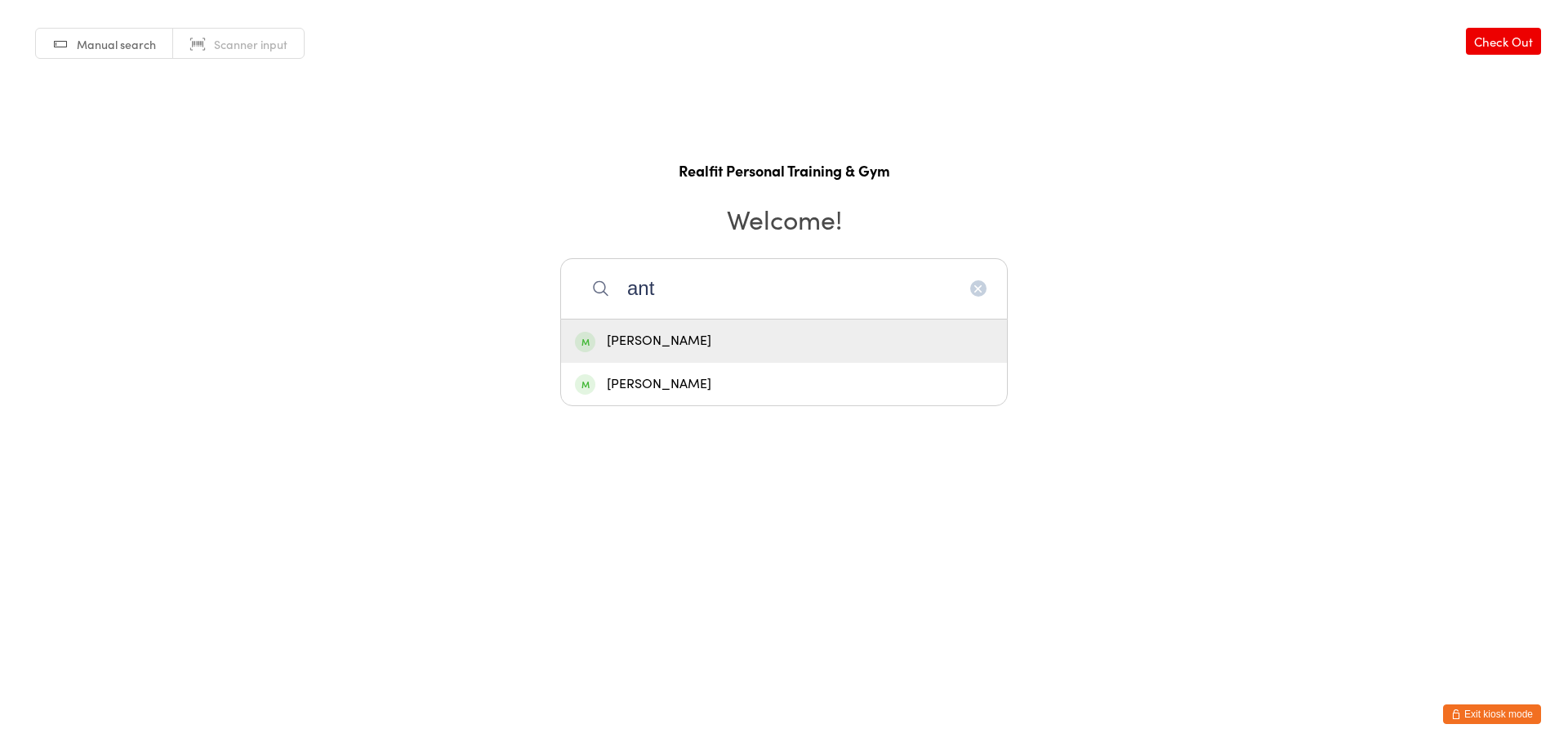
type input "ant"
click at [703, 333] on div "[PERSON_NAME]" at bounding box center [784, 341] width 418 height 22
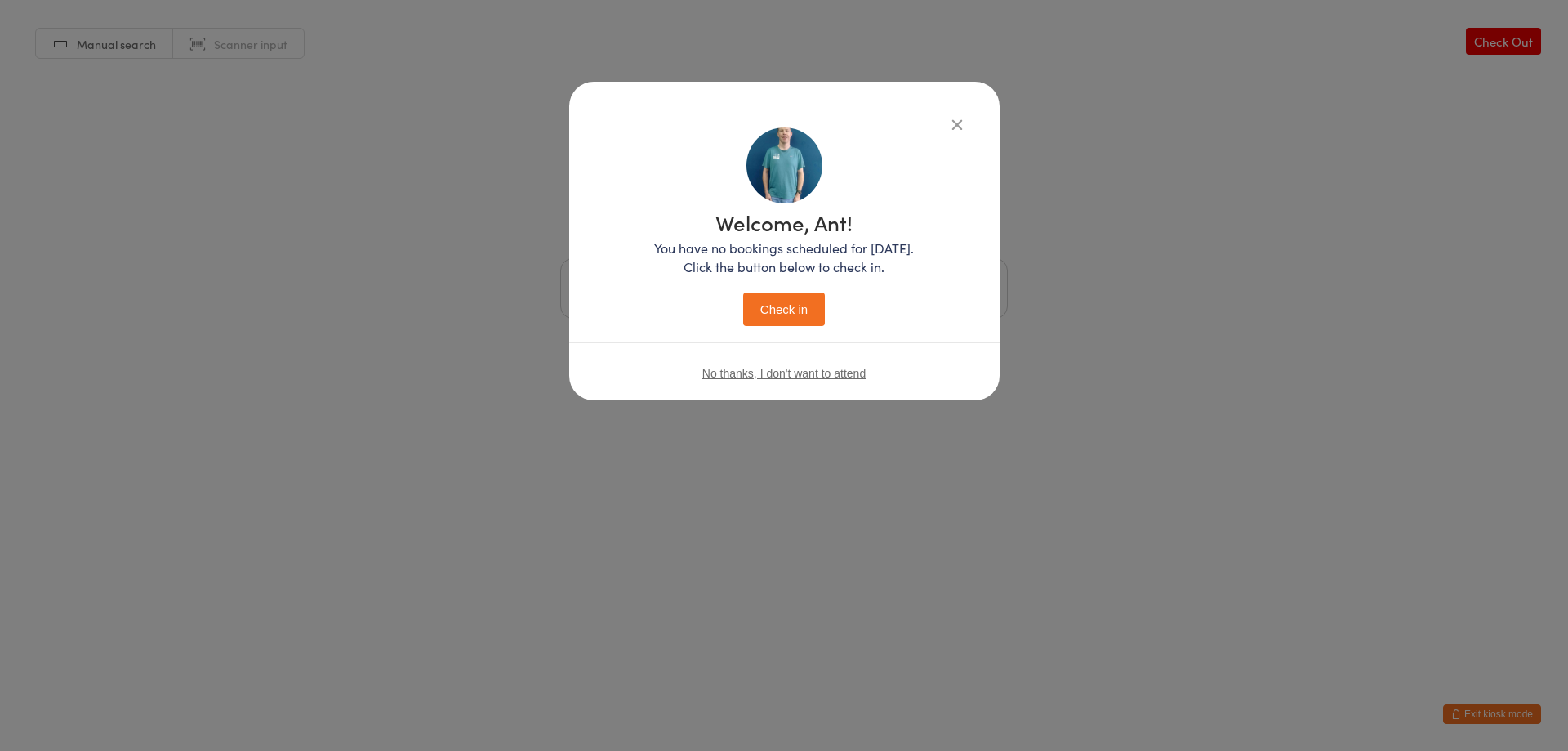
click at [789, 243] on p "You have no bookings scheduled for today. Click the button below to check in." at bounding box center [784, 257] width 260 height 38
click at [782, 300] on button "Check in" at bounding box center [784, 309] width 81 height 33
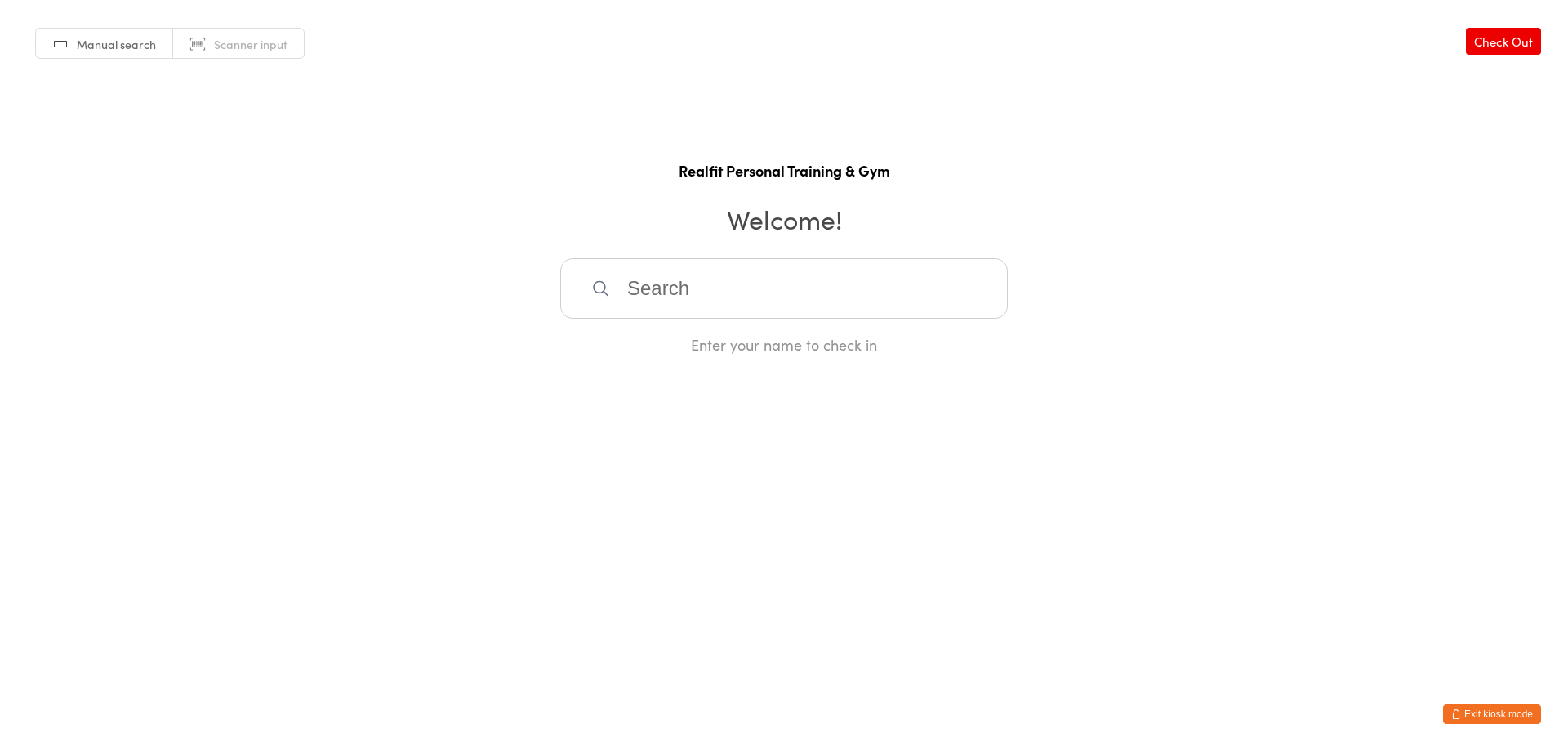
click at [1486, 709] on button "Exit kiosk mode" at bounding box center [1493, 714] width 98 height 20
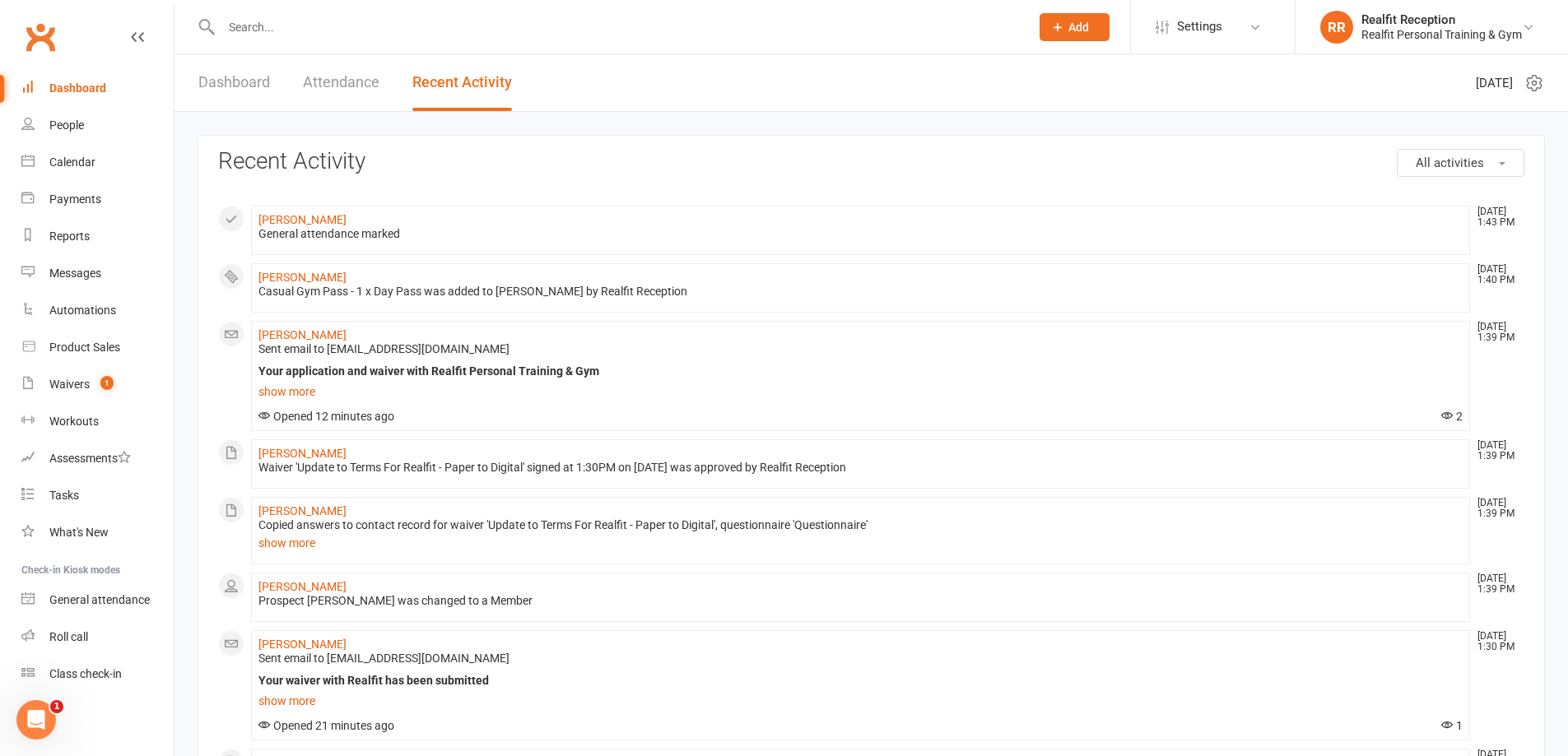
click at [454, 29] on input "text" at bounding box center [617, 27] width 802 height 23
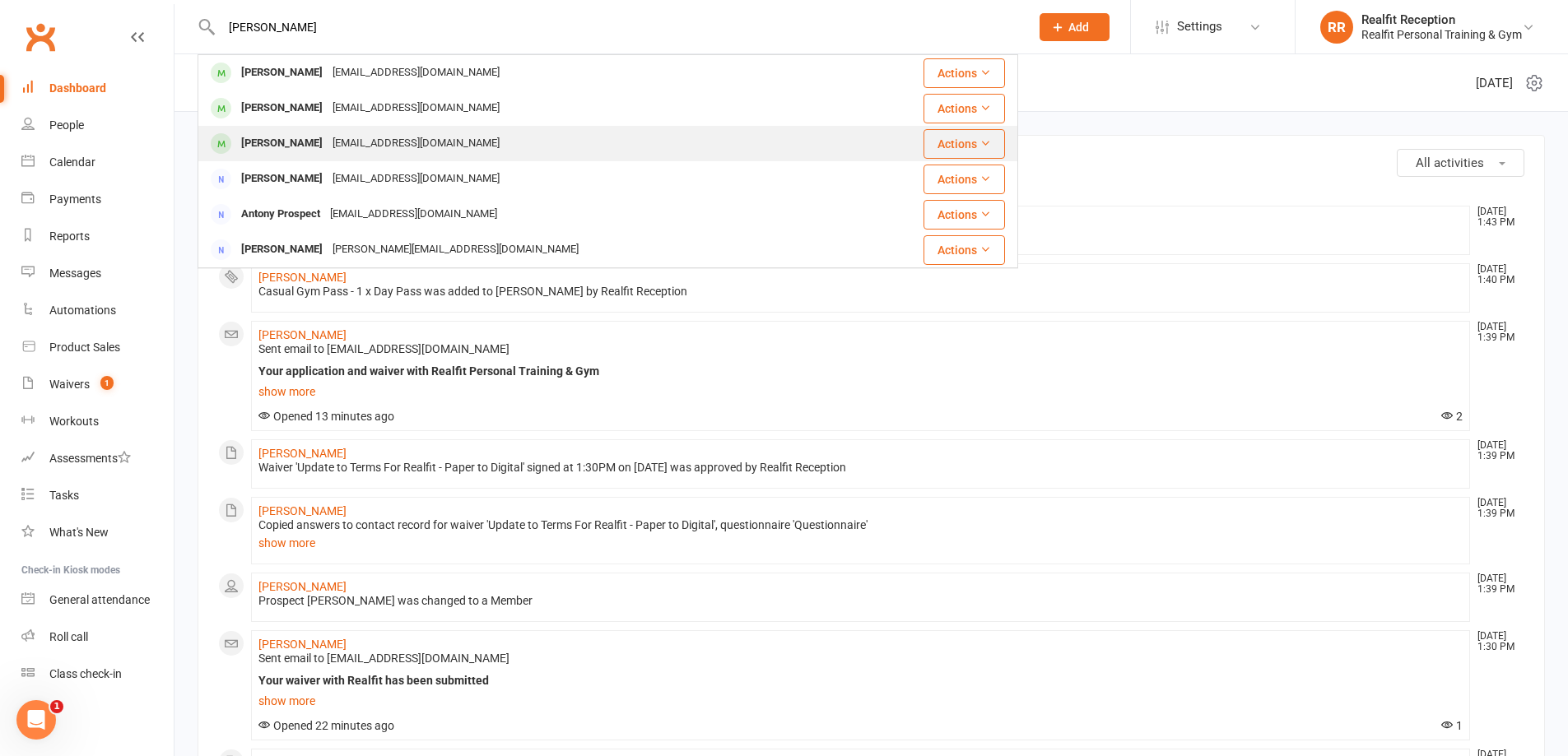
type input "tony"
click at [365, 150] on div "harmutt@gmail.com" at bounding box center [415, 144] width 177 height 24
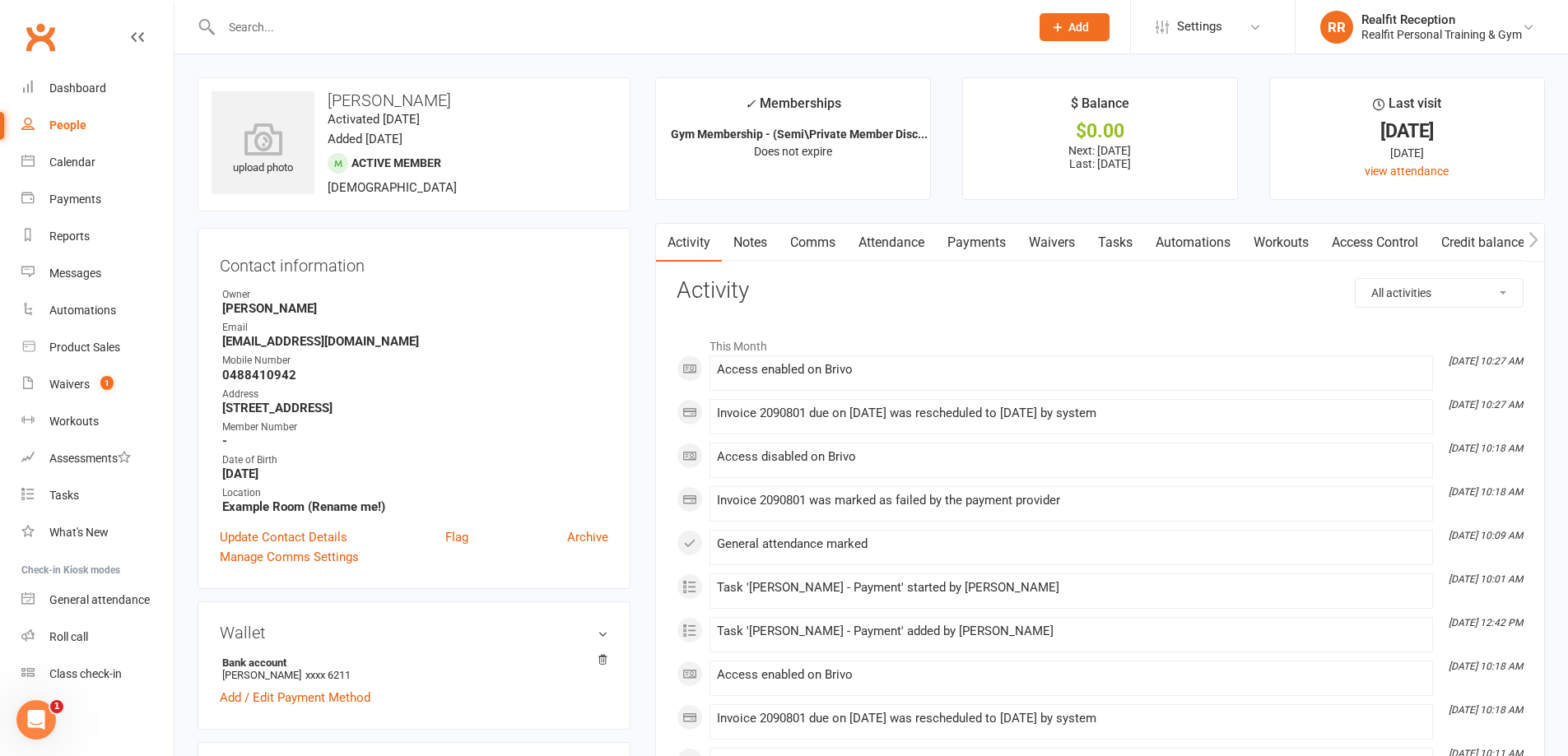
click at [983, 243] on link "Payments" at bounding box center [977, 243] width 81 height 38
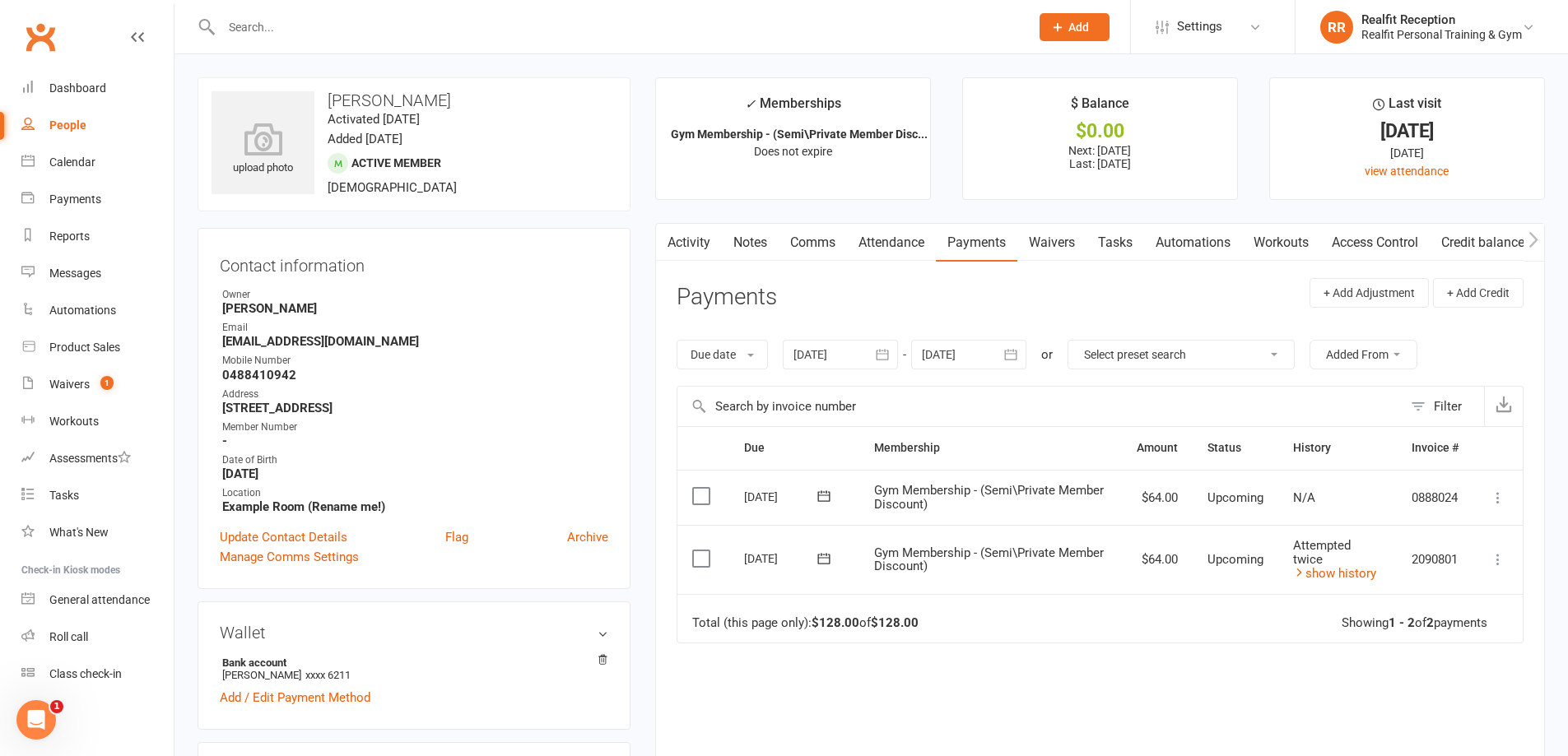
click at [1115, 242] on link "Tasks" at bounding box center [1115, 243] width 58 height 38
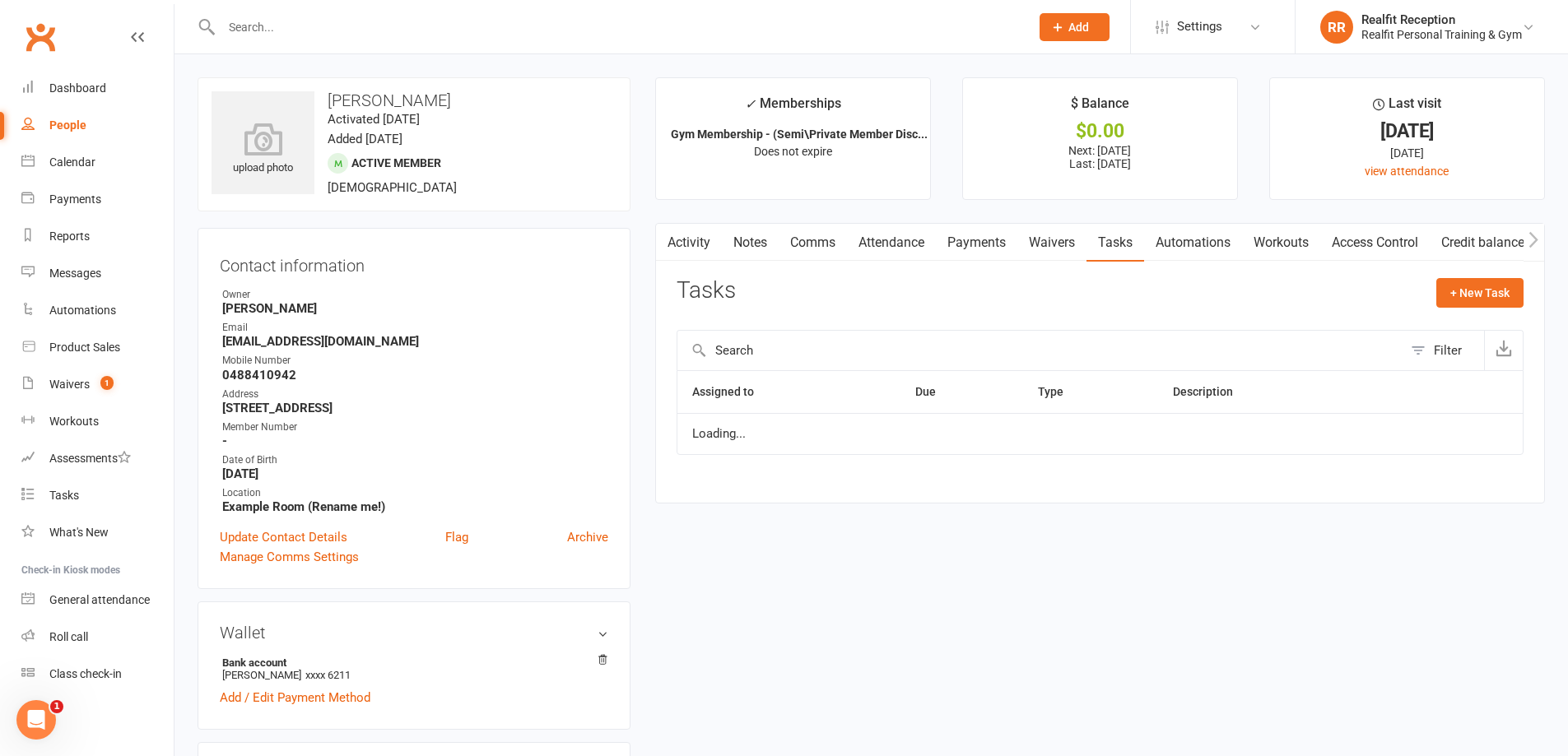
select select "started"
click at [83, 91] on div "Dashboard" at bounding box center [78, 87] width 57 height 13
